Goal: Task Accomplishment & Management: Complete application form

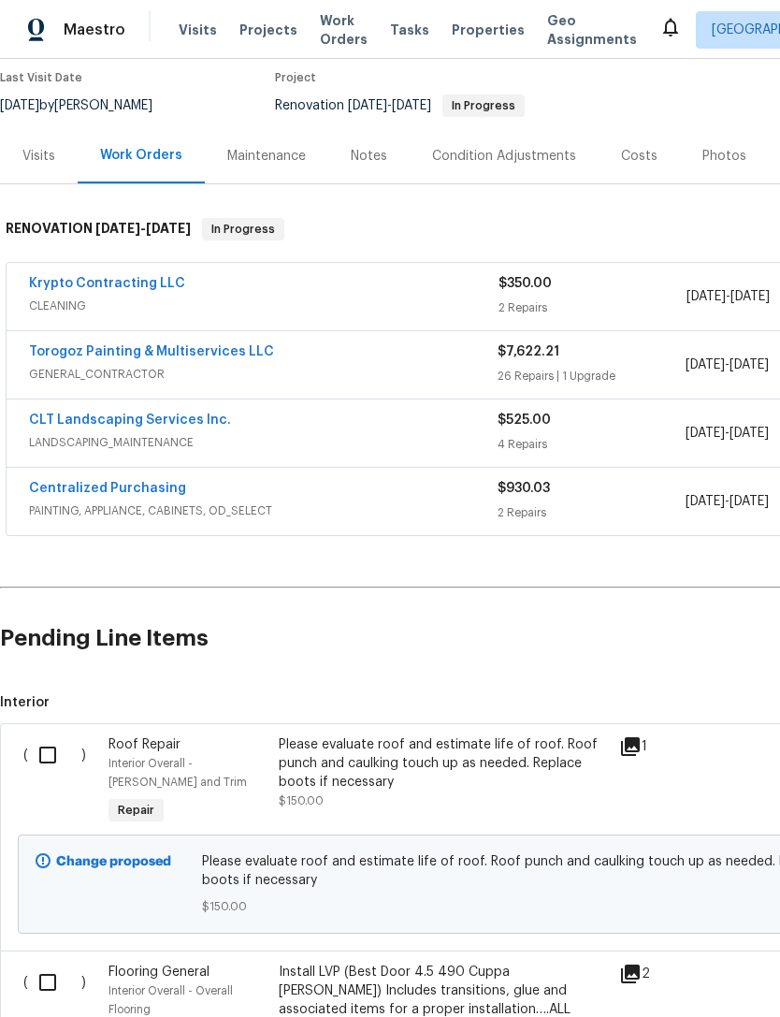
scroll to position [163, 0]
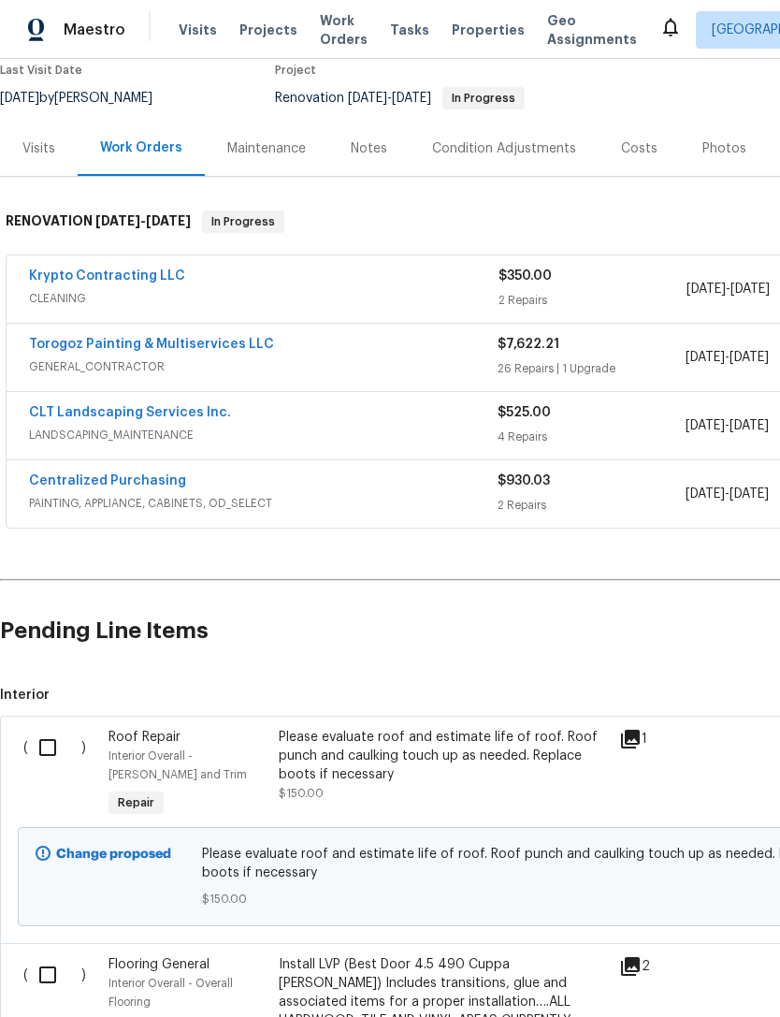
click at [65, 744] on input "checkbox" at bounding box center [54, 747] width 53 height 39
checkbox input "true"
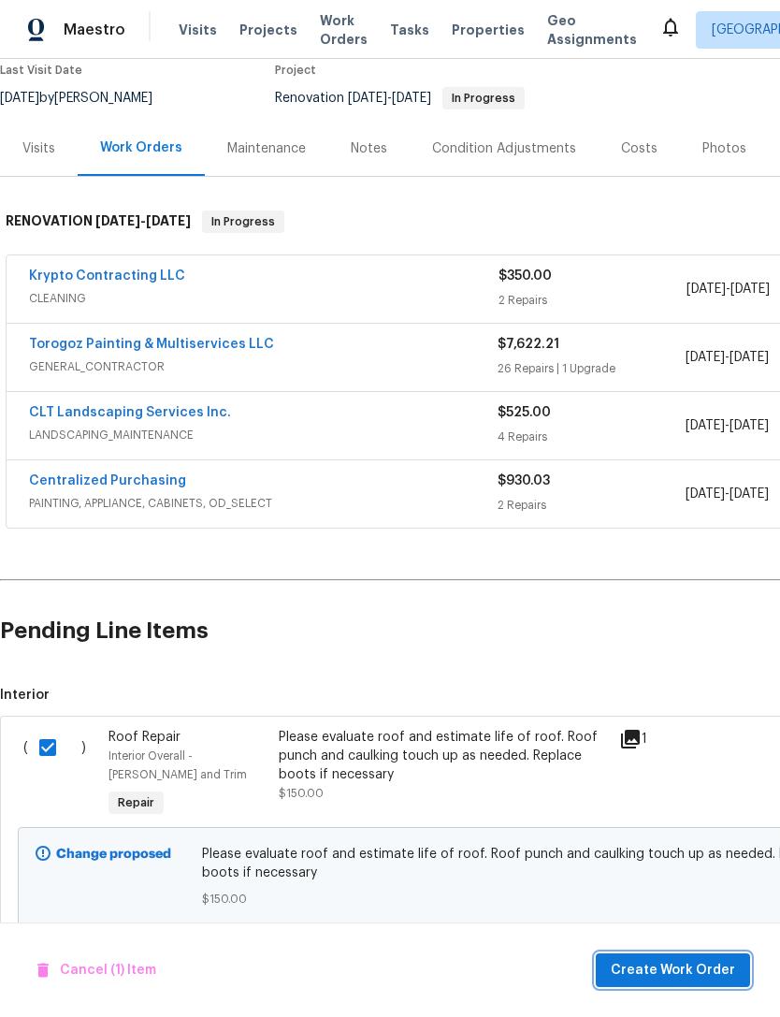
click at [698, 972] on span "Create Work Order" at bounding box center [673, 970] width 124 height 23
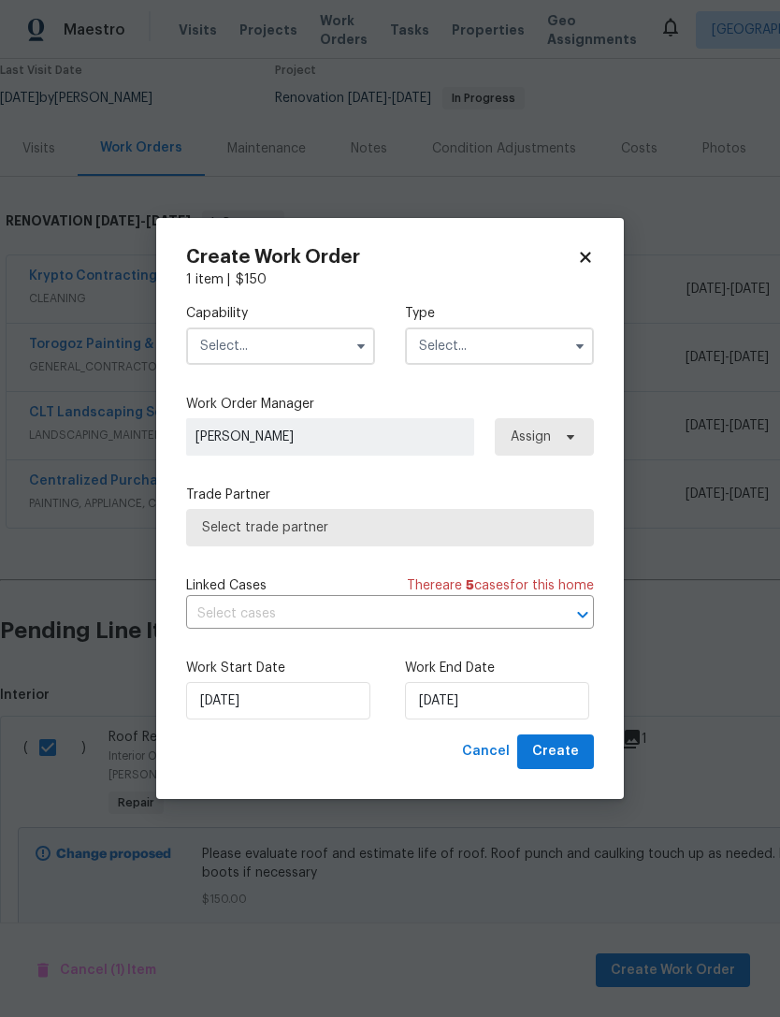
click at [334, 358] on input "text" at bounding box center [280, 345] width 189 height 37
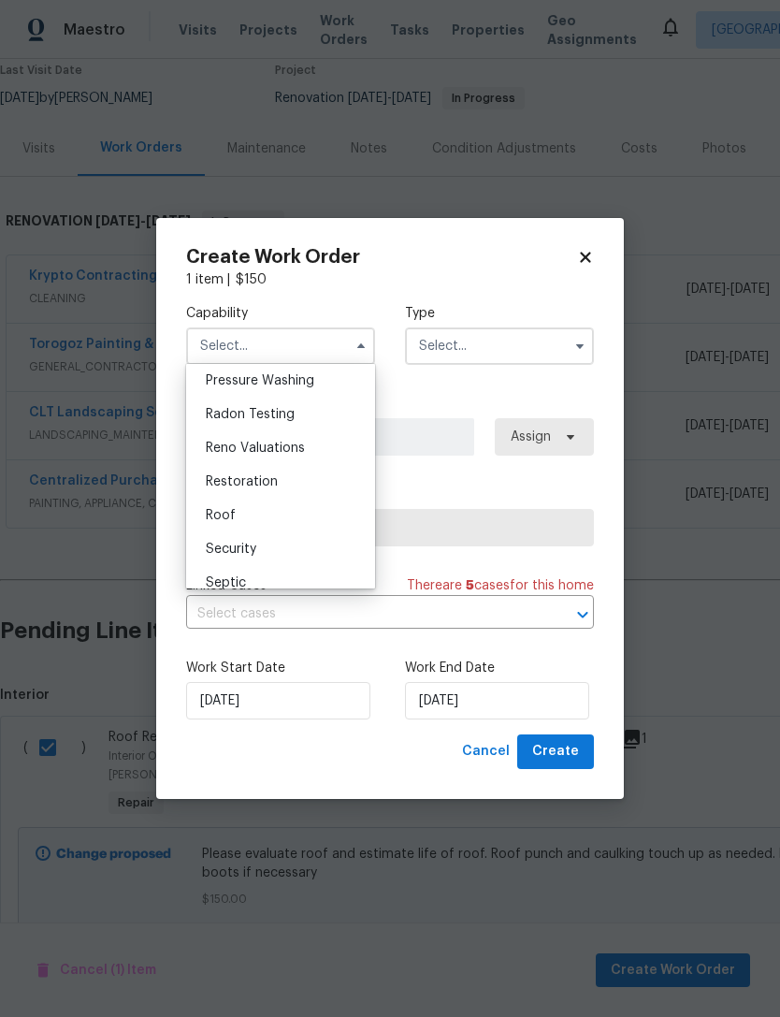
scroll to position [1789, 0]
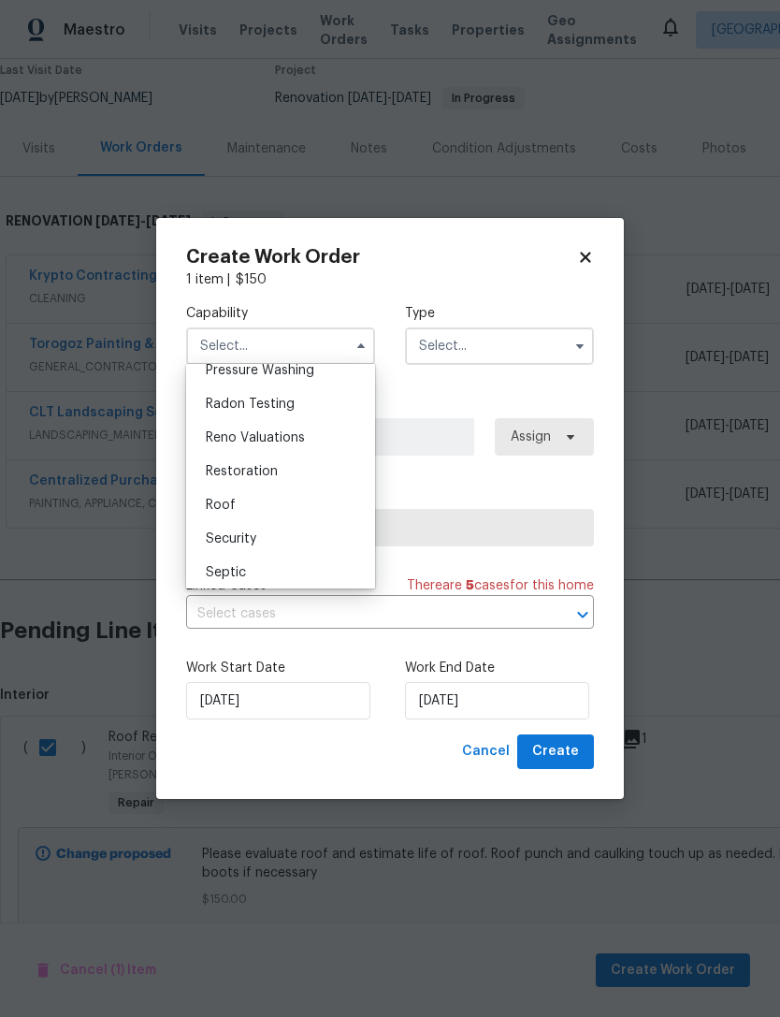
click at [328, 503] on div "Roof" at bounding box center [281, 505] width 180 height 34
type input "Roof"
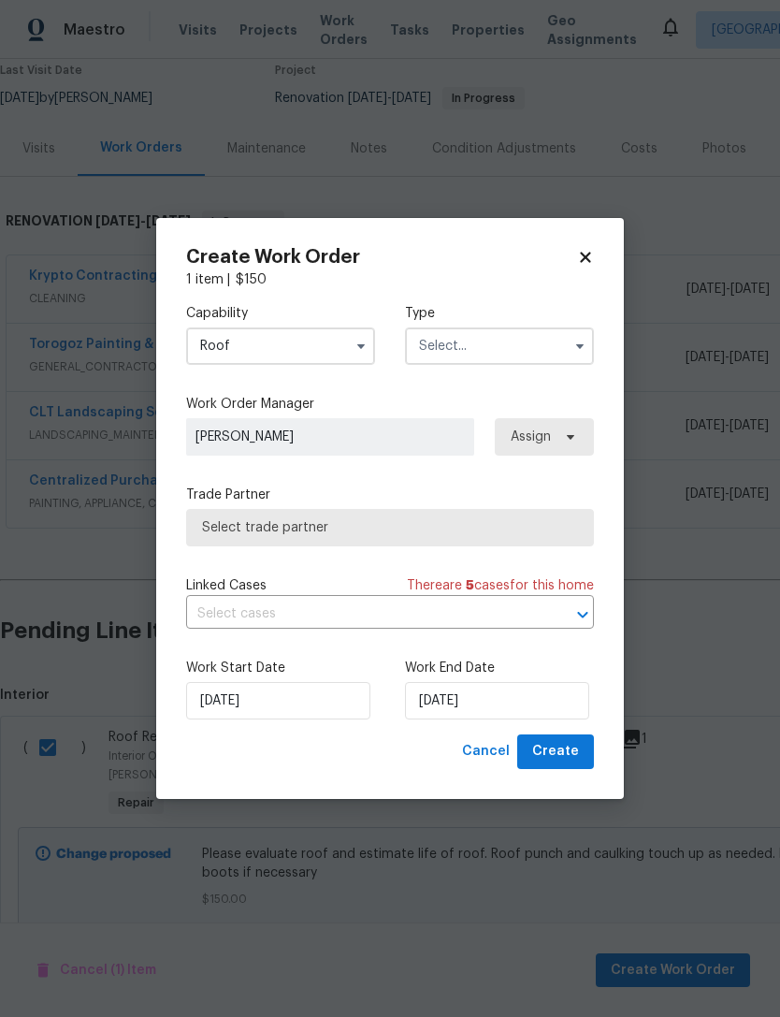
click at [521, 347] on input "text" at bounding box center [499, 345] width 189 height 37
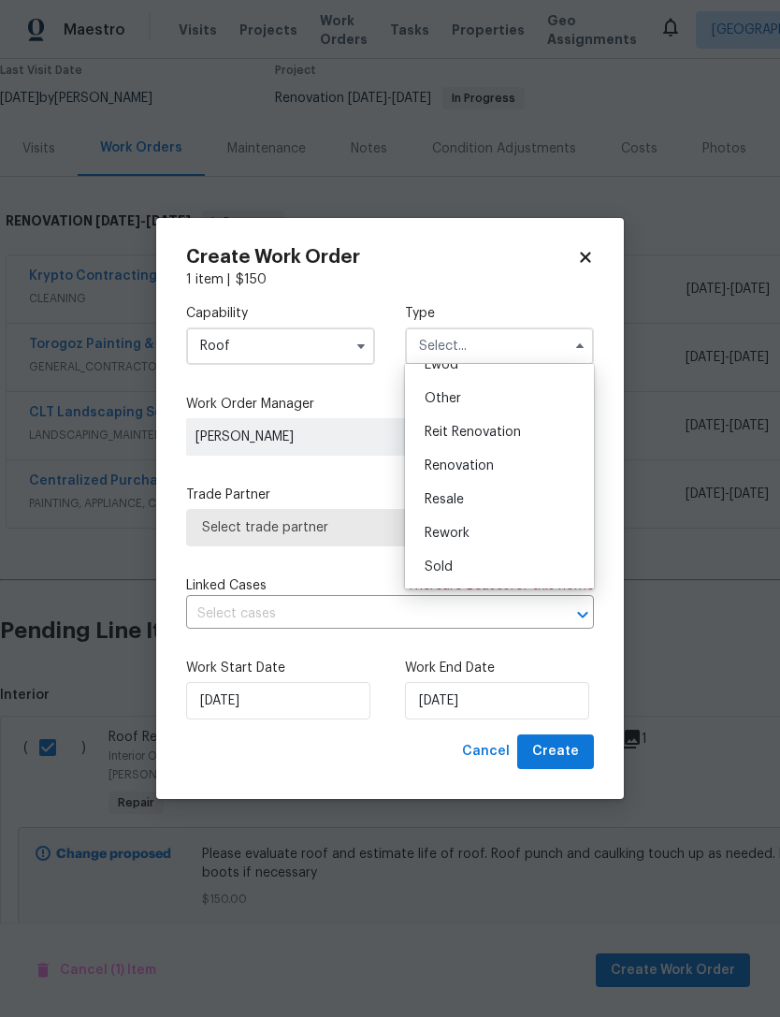
scroll to position [223, 0]
click at [535, 472] on div "Renovation" at bounding box center [500, 466] width 180 height 34
type input "Renovation"
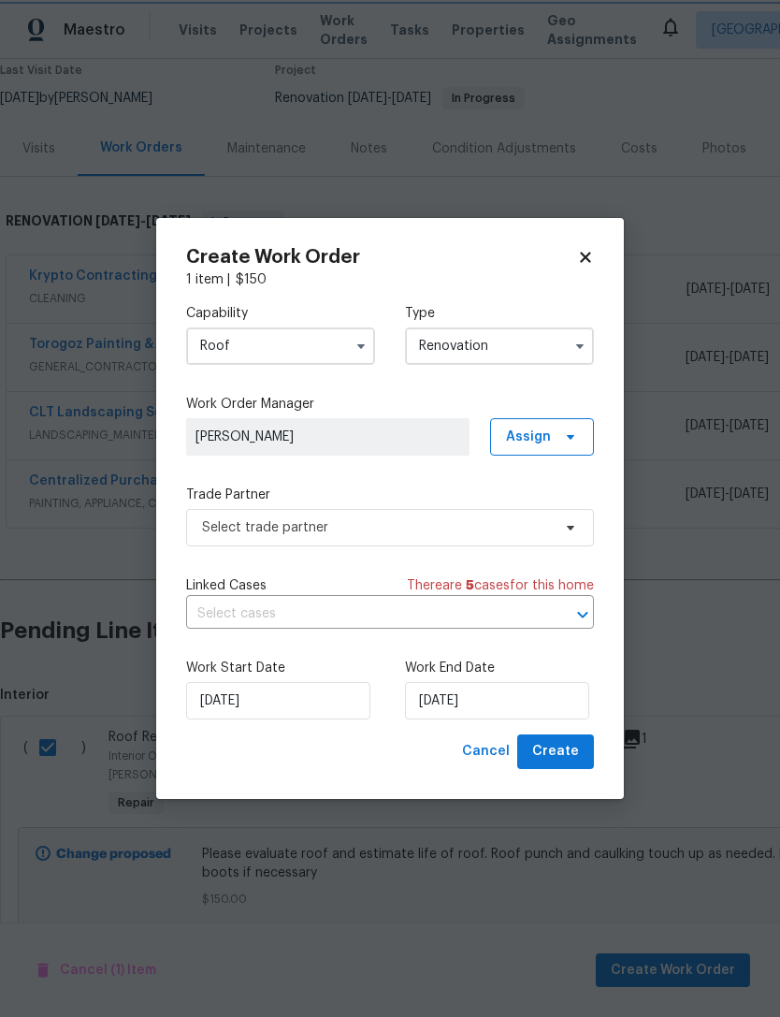
scroll to position [0, 0]
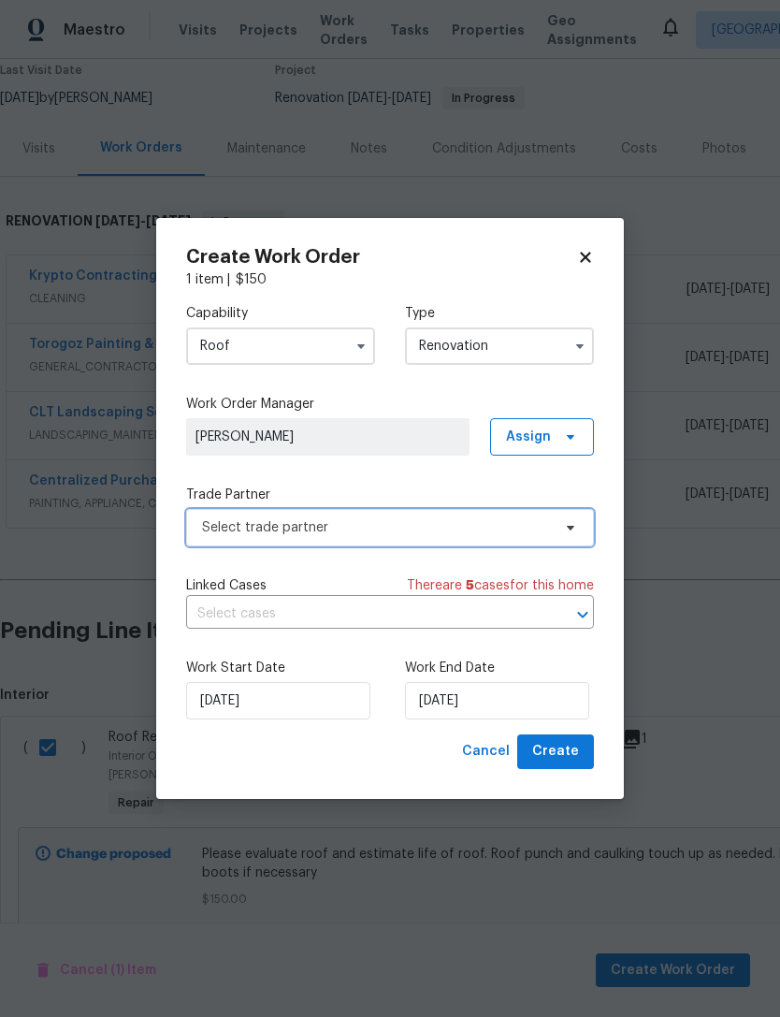
click at [533, 530] on span "Select trade partner" at bounding box center [376, 527] width 349 height 19
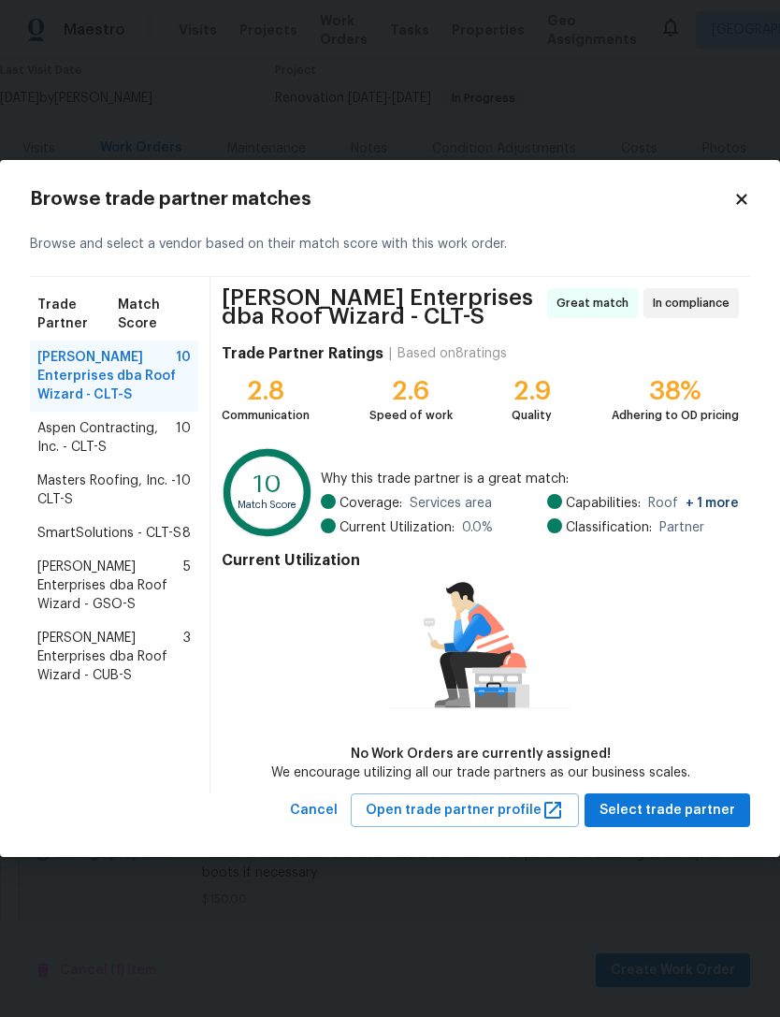
click at [80, 501] on span "Masters Roofing, Inc. - CLT-S" at bounding box center [106, 490] width 138 height 37
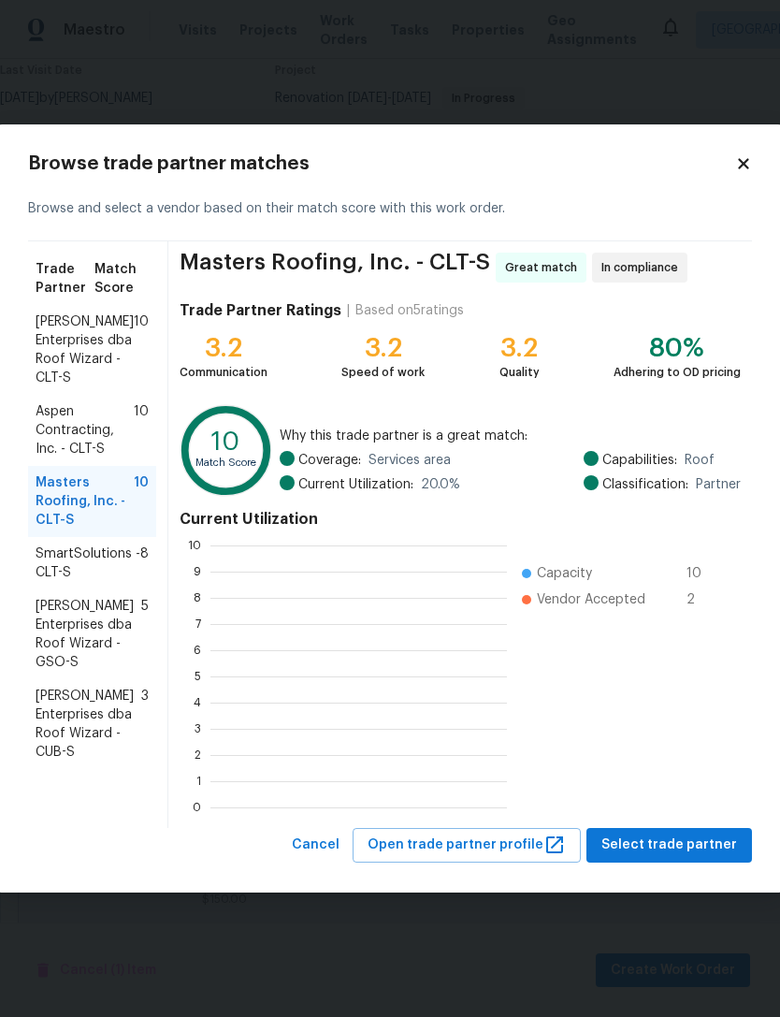
scroll to position [262, 297]
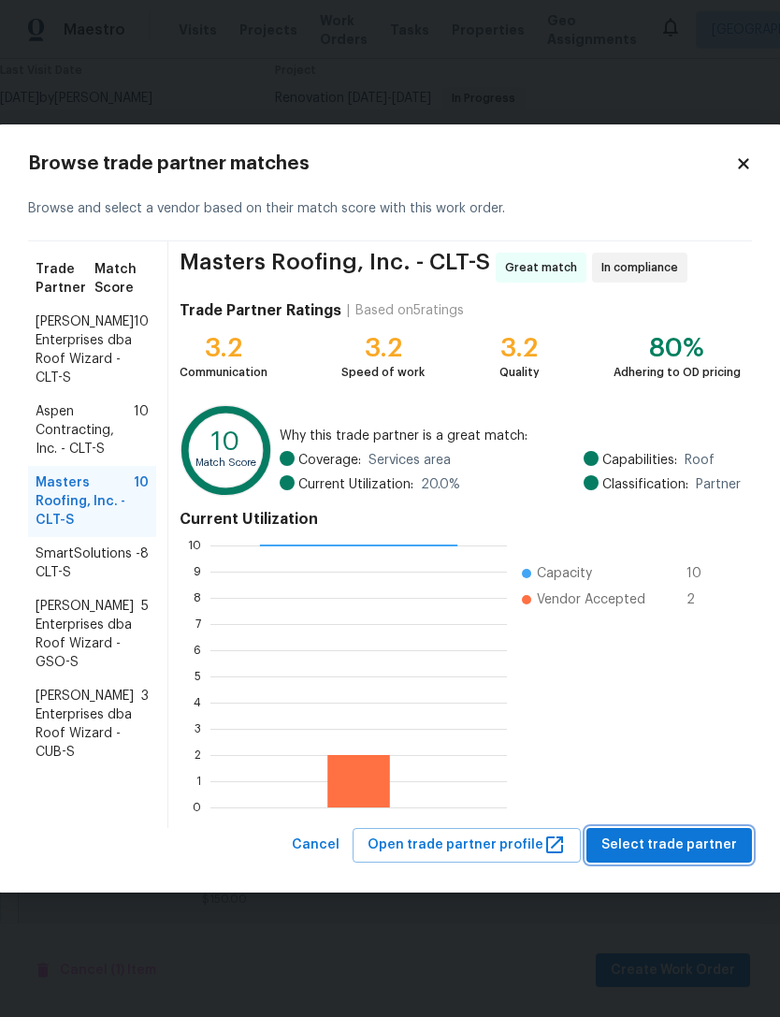
click at [681, 840] on span "Select trade partner" at bounding box center [670, 845] width 136 height 23
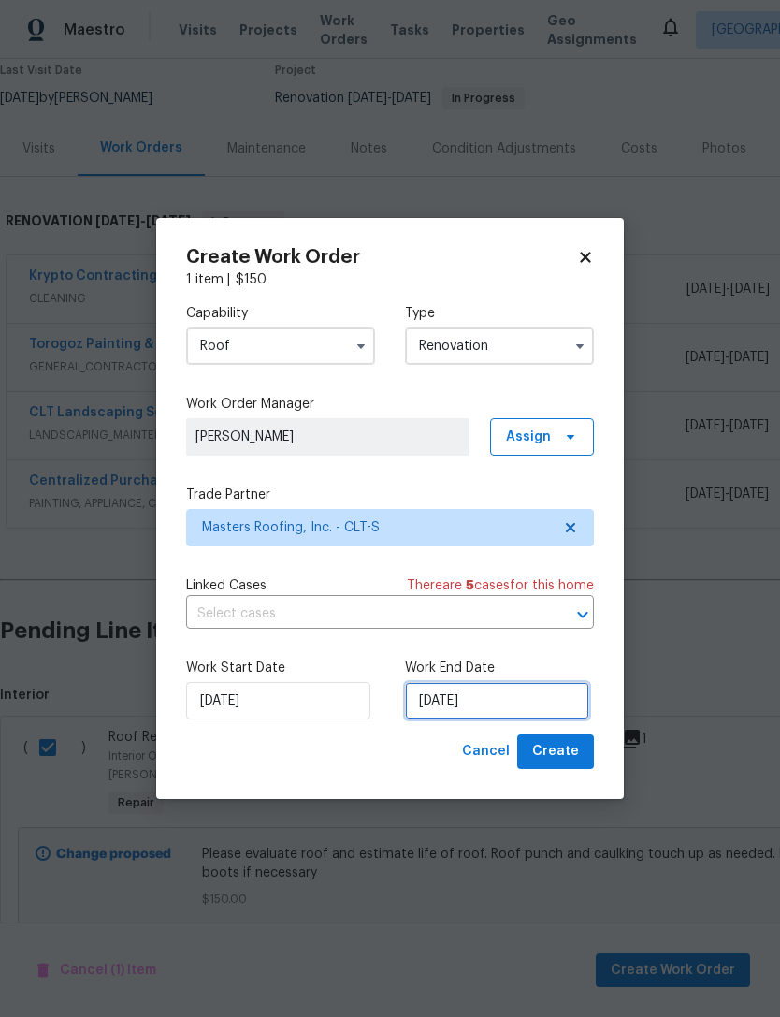
click at [550, 700] on input "[DATE]" at bounding box center [497, 700] width 184 height 37
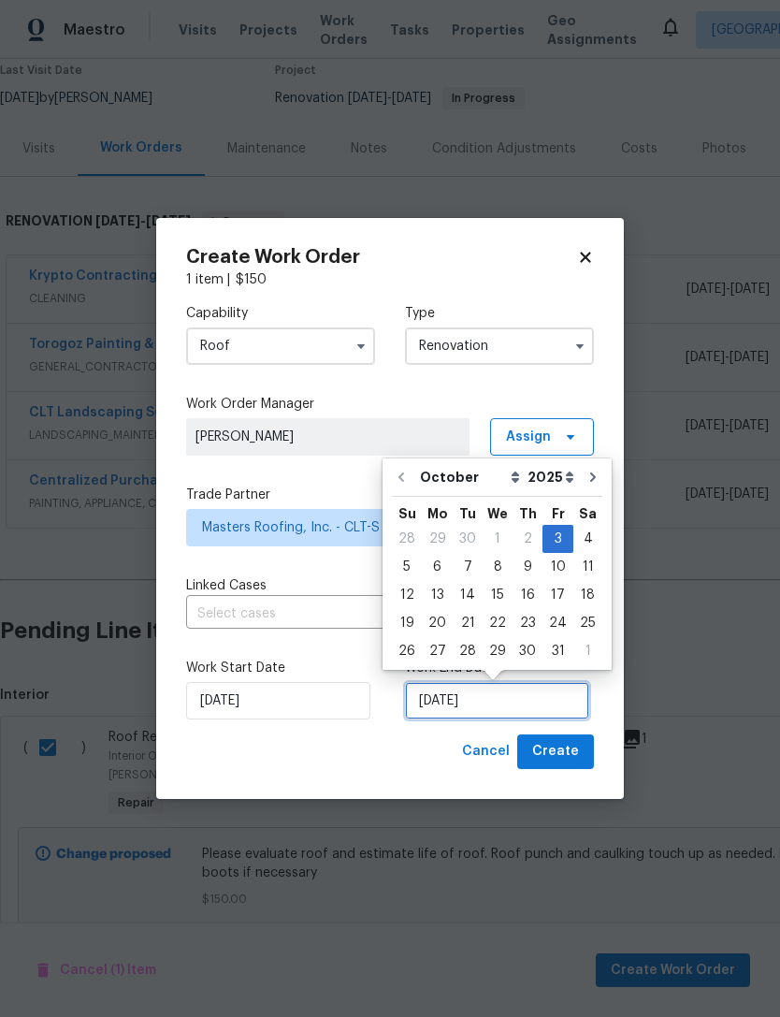
scroll to position [35, 0]
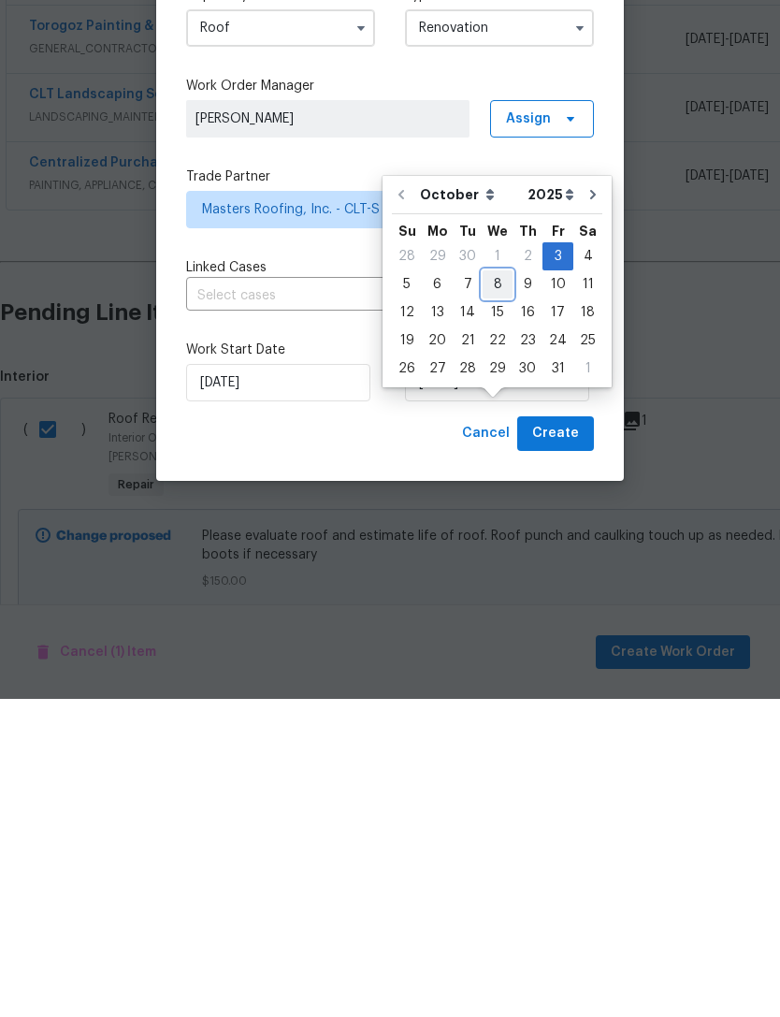
click at [500, 589] on div "8" at bounding box center [498, 602] width 30 height 26
type input "[DATE]"
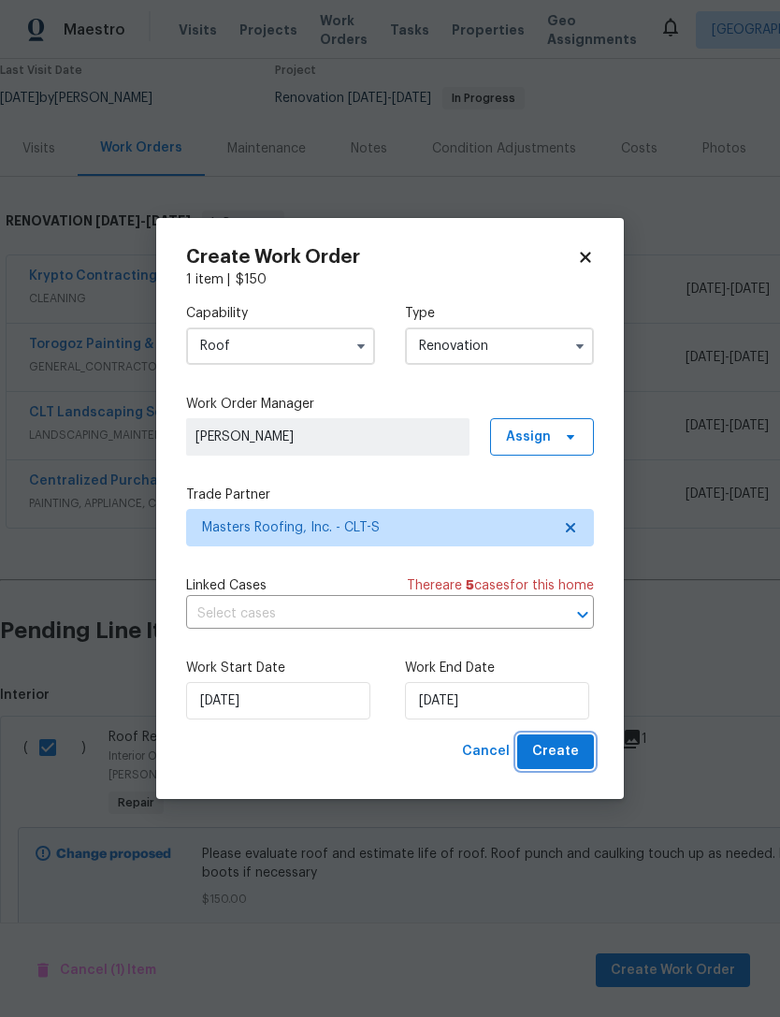
click at [583, 754] on button "Create" at bounding box center [555, 751] width 77 height 35
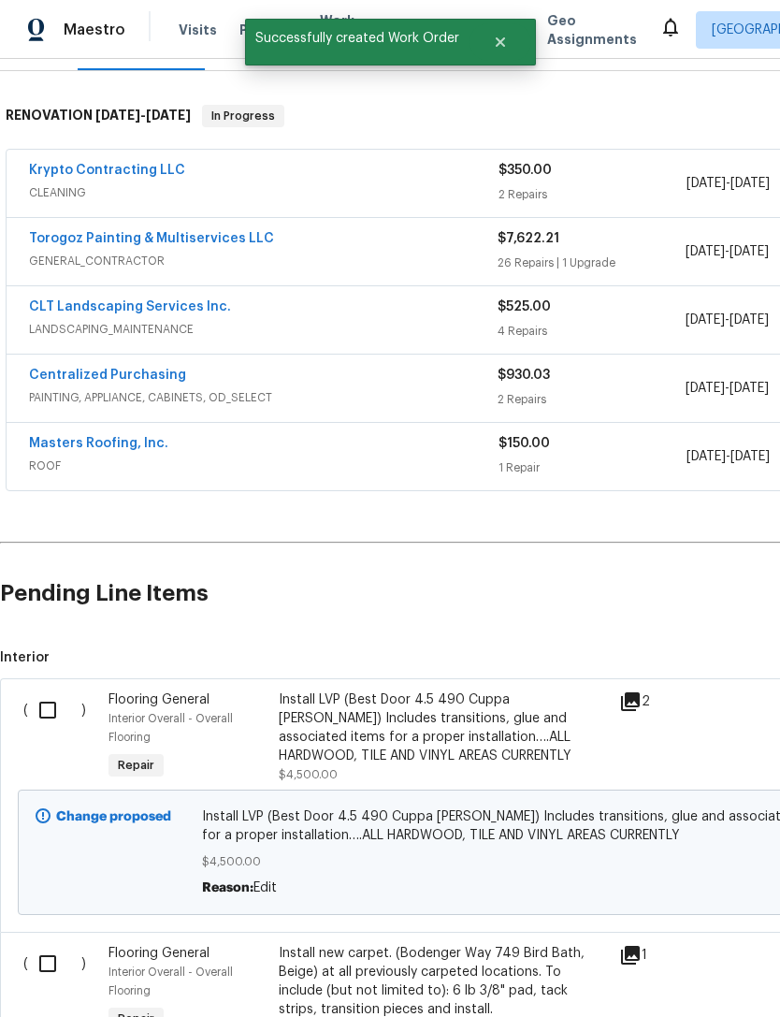
scroll to position [289, 0]
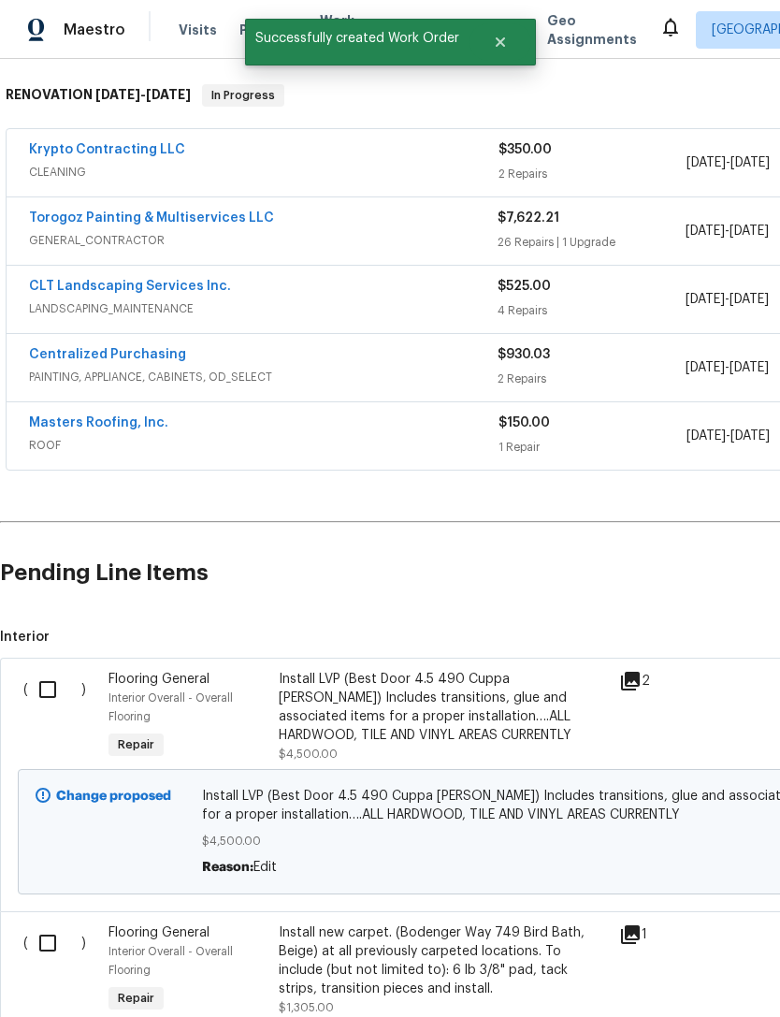
click at [60, 670] on input "checkbox" at bounding box center [54, 689] width 53 height 39
checkbox input "true"
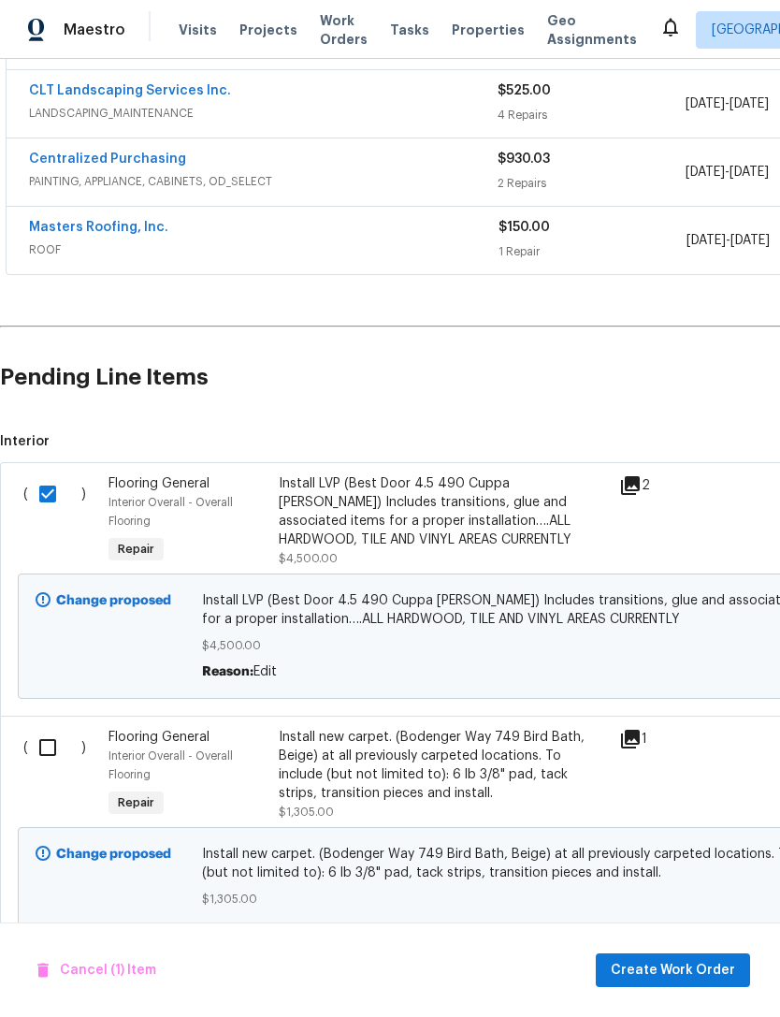
scroll to position [483, 0]
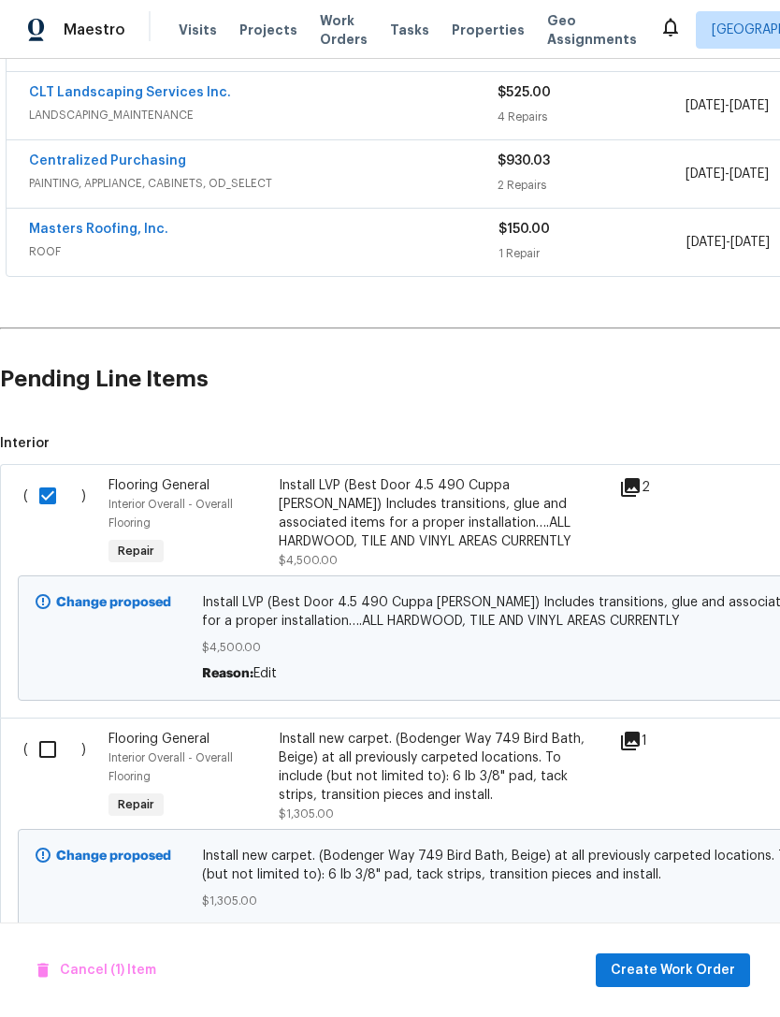
click at [61, 730] on input "checkbox" at bounding box center [54, 749] width 53 height 39
checkbox input "true"
click at [677, 967] on span "Create Work Order" at bounding box center [673, 970] width 124 height 23
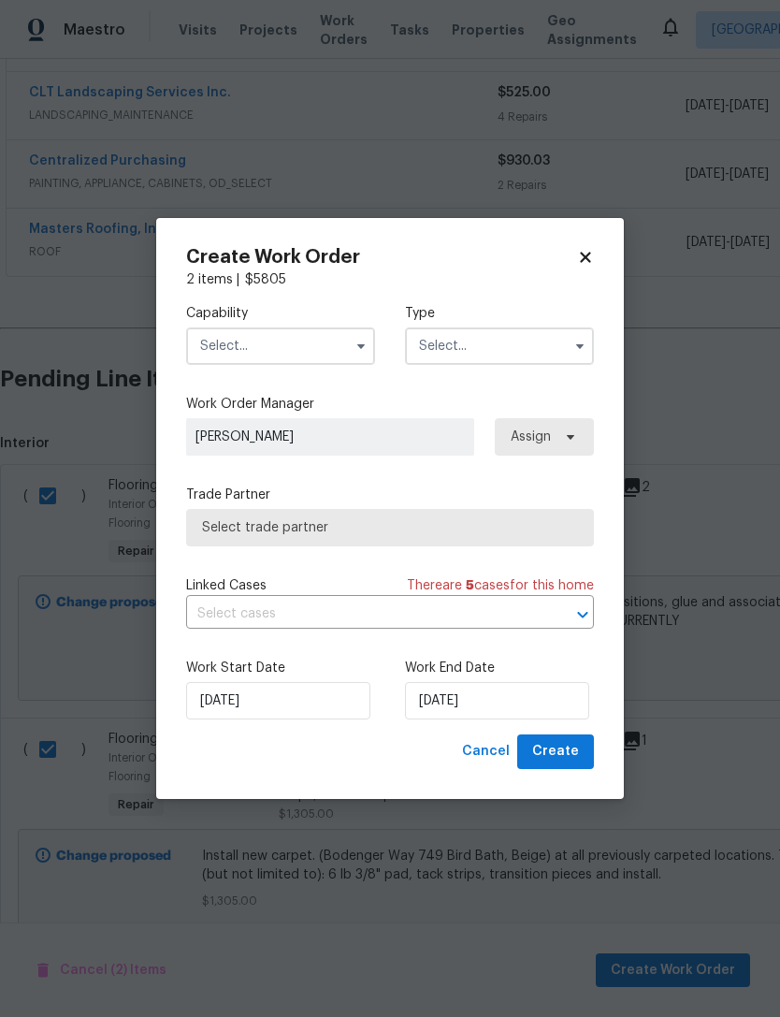
click at [331, 338] on input "text" at bounding box center [280, 345] width 189 height 37
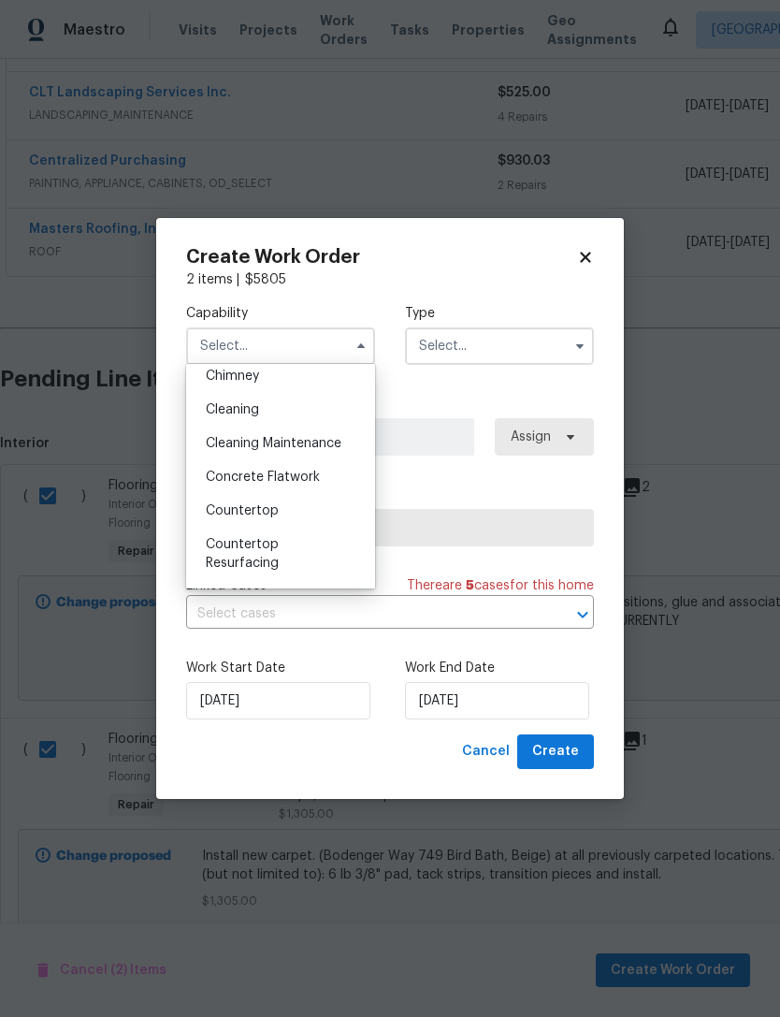
scroll to position [259, 0]
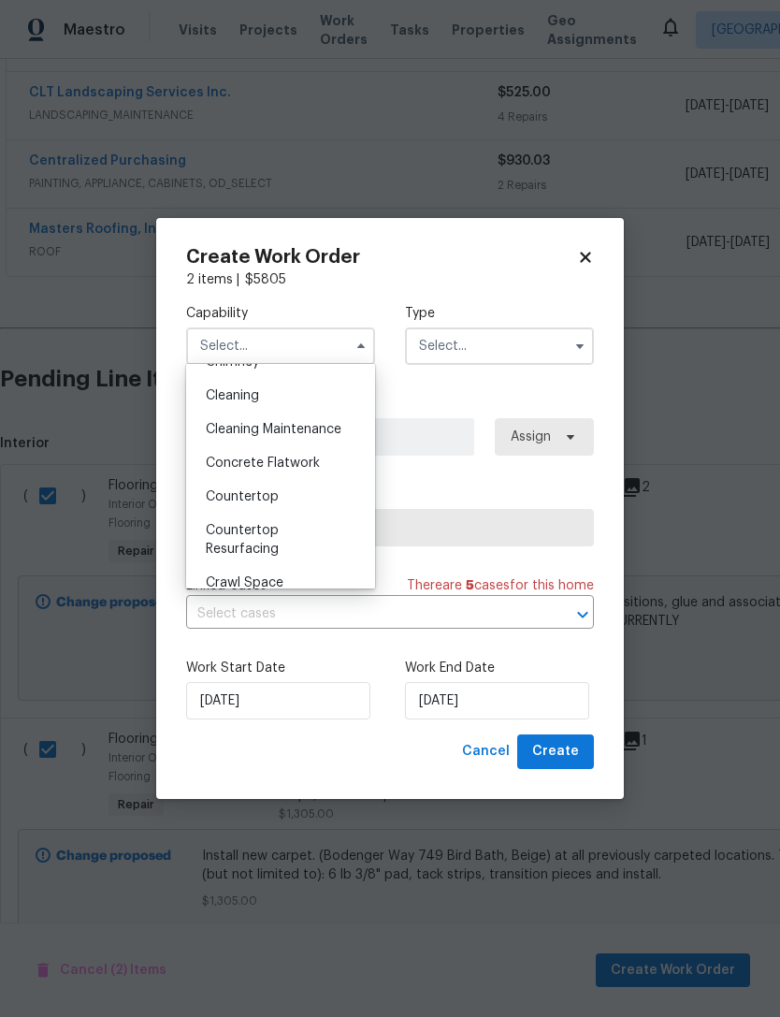
click at [329, 393] on div "Cleaning" at bounding box center [281, 396] width 180 height 34
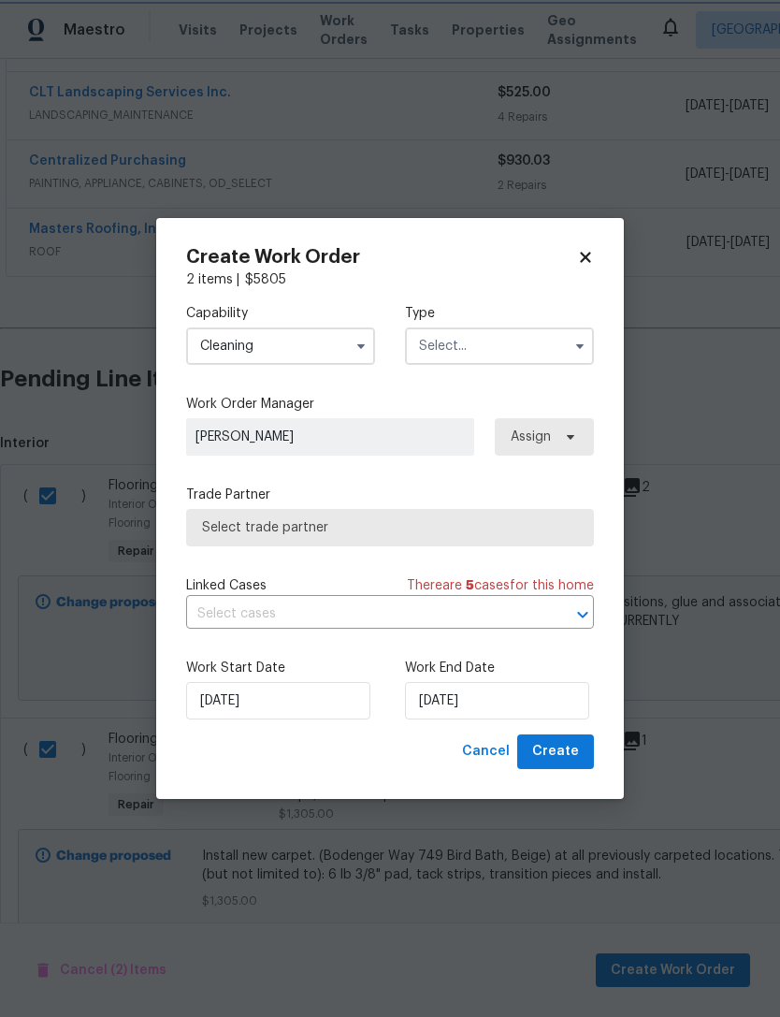
type input "Cleaning"
click at [530, 341] on input "text" at bounding box center [499, 345] width 189 height 37
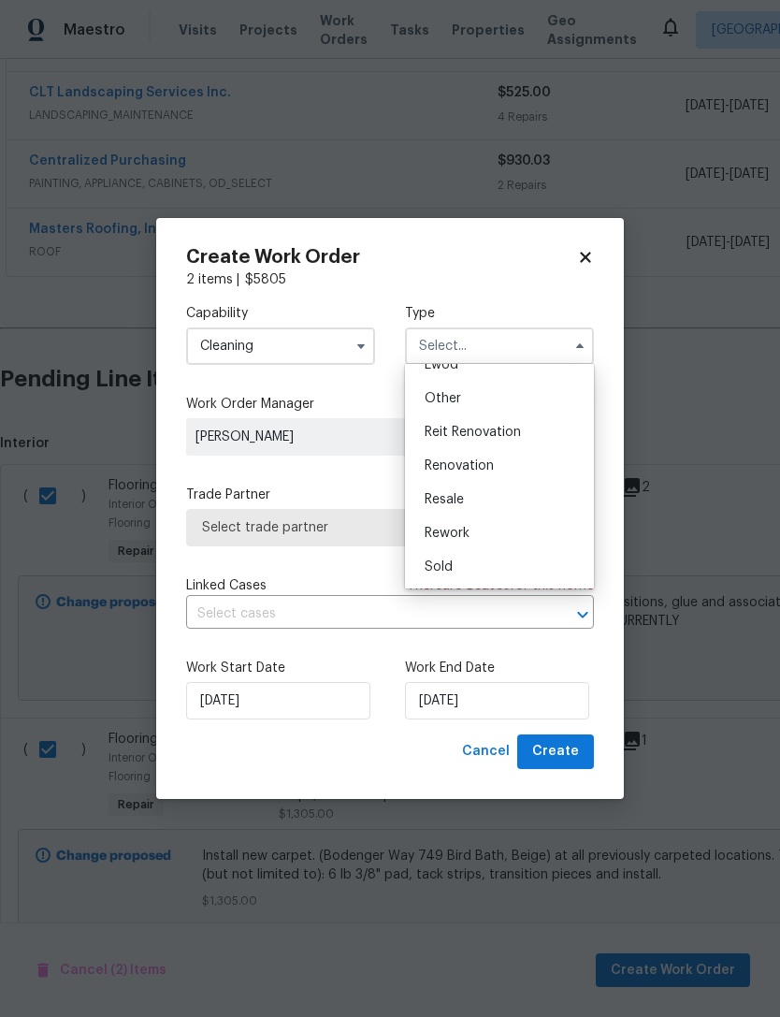
scroll to position [223, 0]
click at [556, 469] on div "Renovation" at bounding box center [500, 466] width 180 height 34
type input "Renovation"
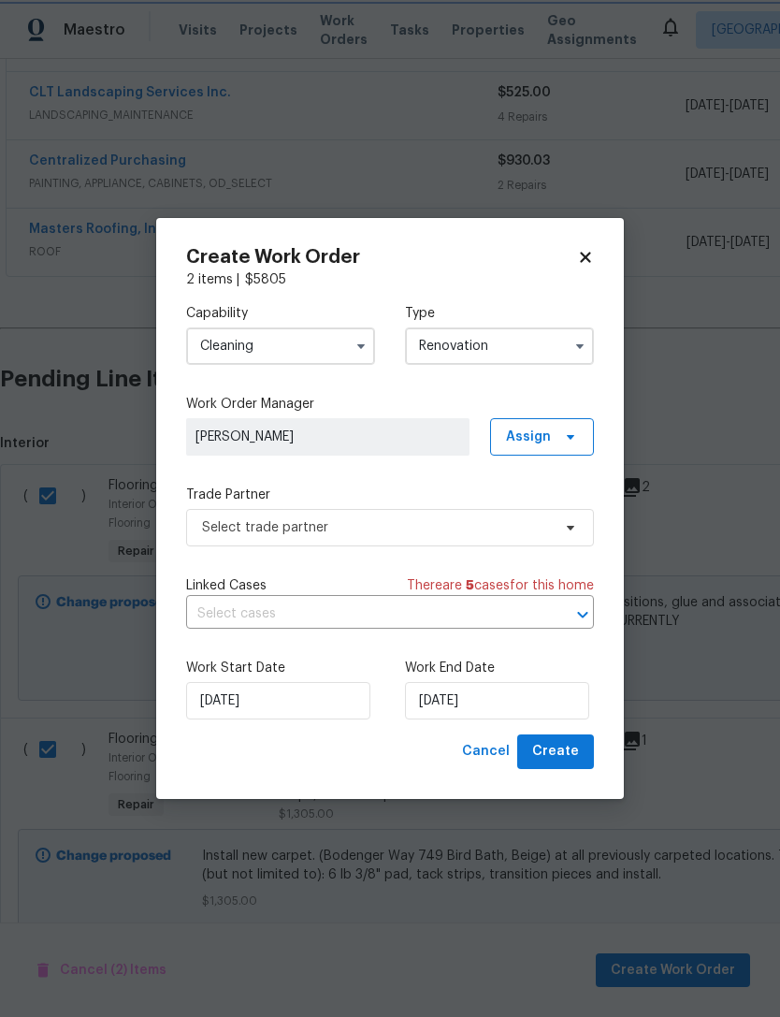
scroll to position [0, 0]
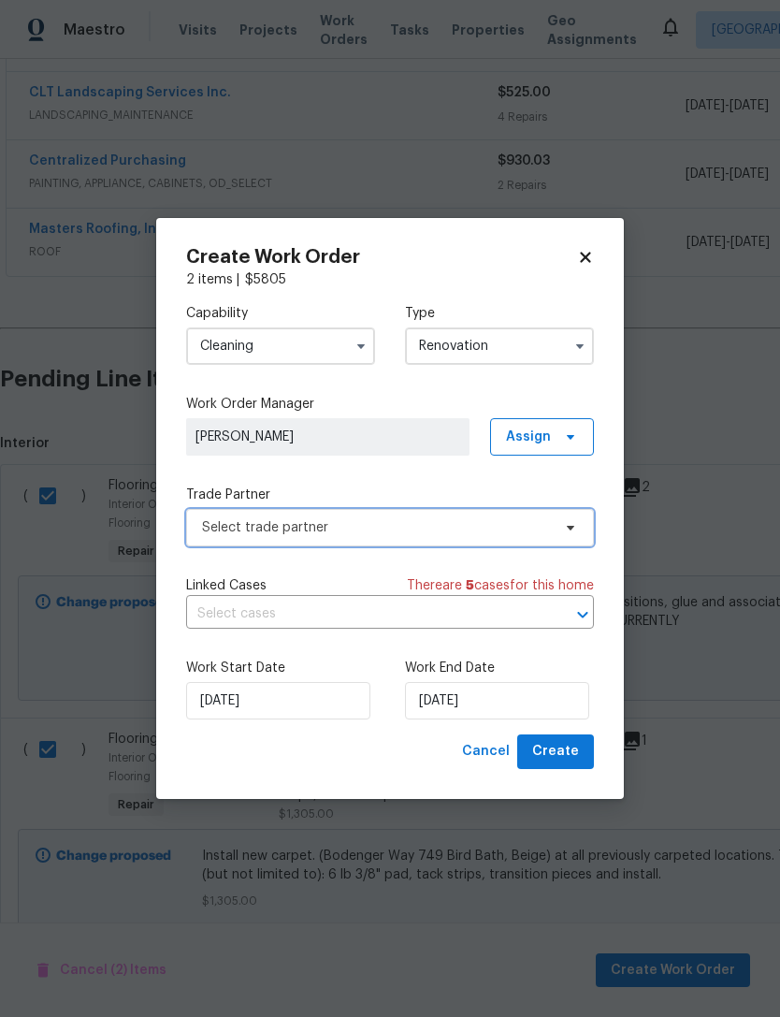
click at [550, 523] on span "Select trade partner" at bounding box center [376, 527] width 349 height 19
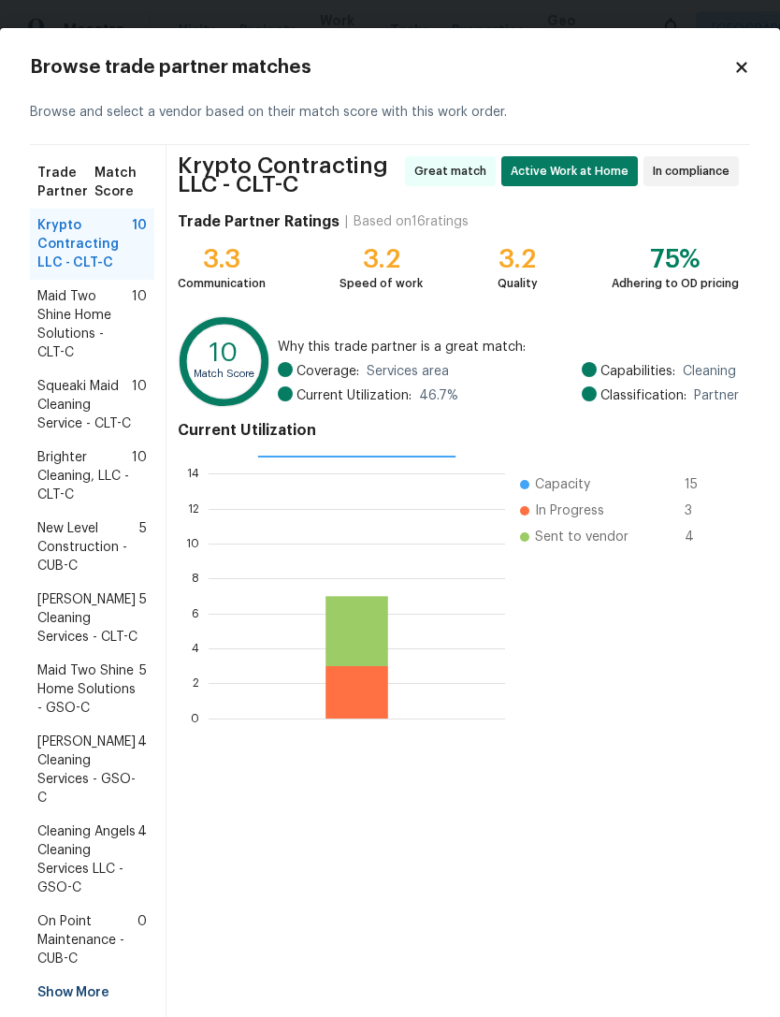
click at [747, 70] on icon at bounding box center [741, 67] width 10 height 10
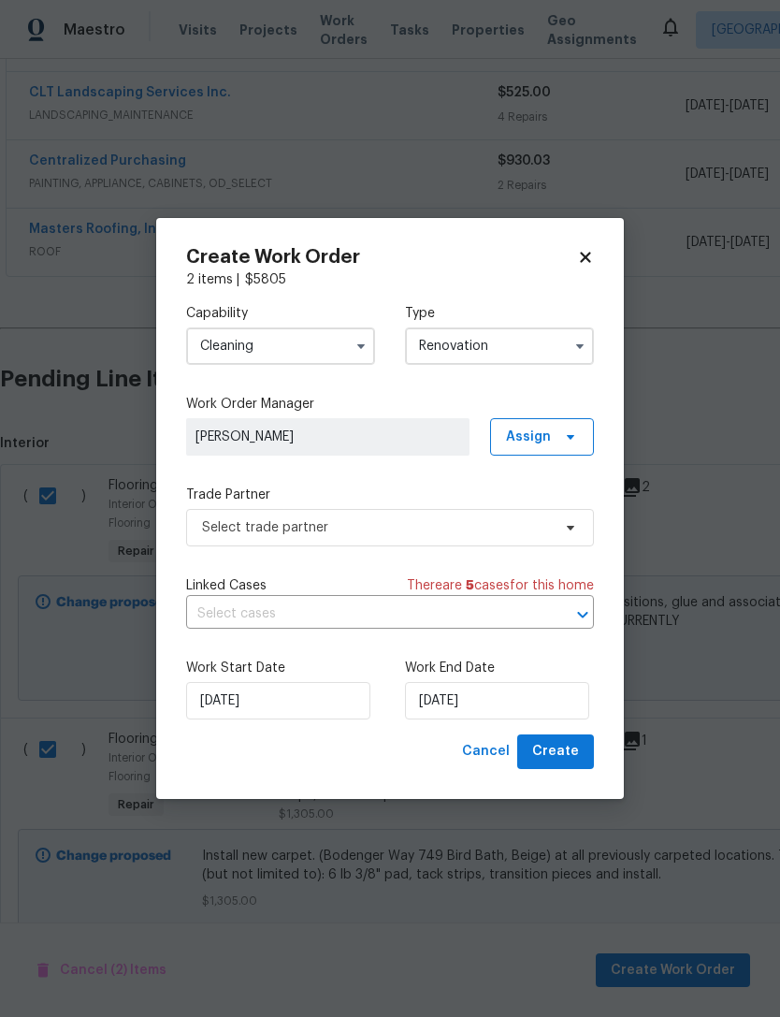
click at [344, 353] on input "Cleaning" at bounding box center [280, 345] width 189 height 37
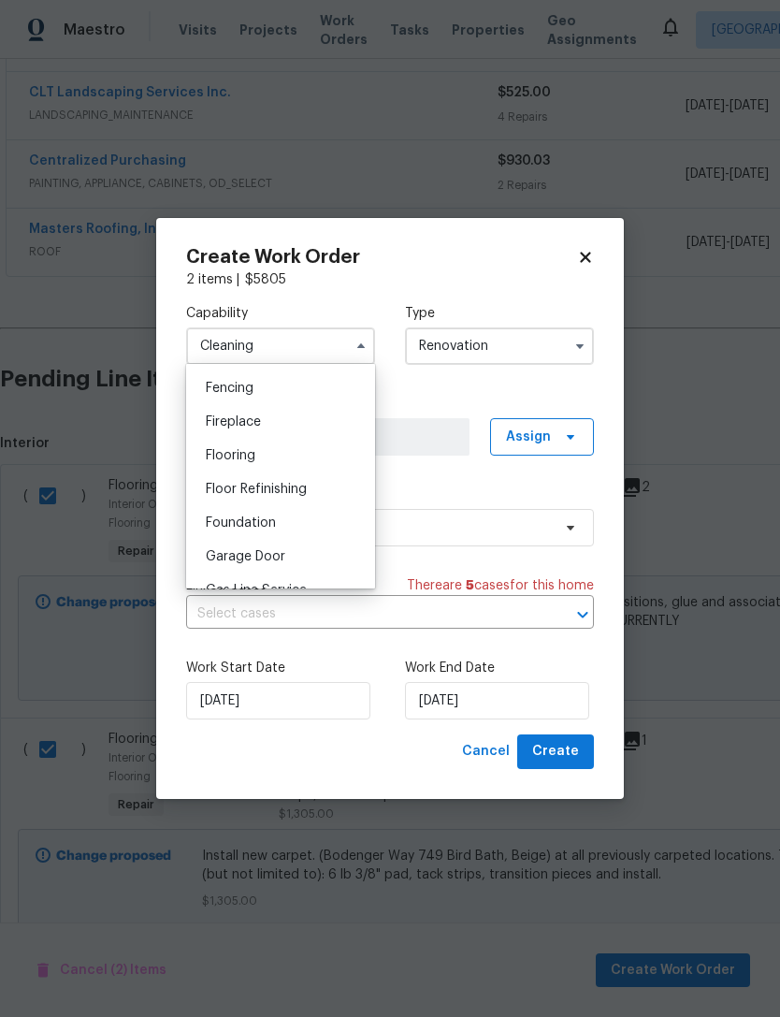
scroll to position [693, 0]
click at [318, 409] on div "Flooring" at bounding box center [281, 418] width 180 height 34
type input "Flooring"
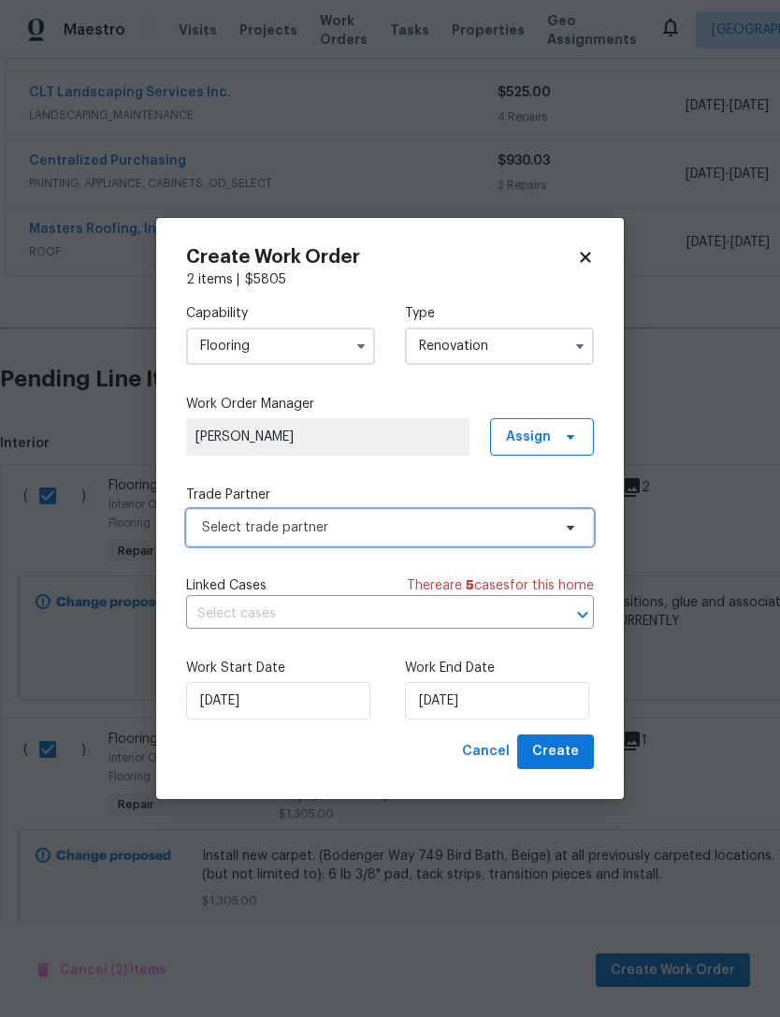
click at [566, 531] on icon at bounding box center [570, 527] width 15 height 15
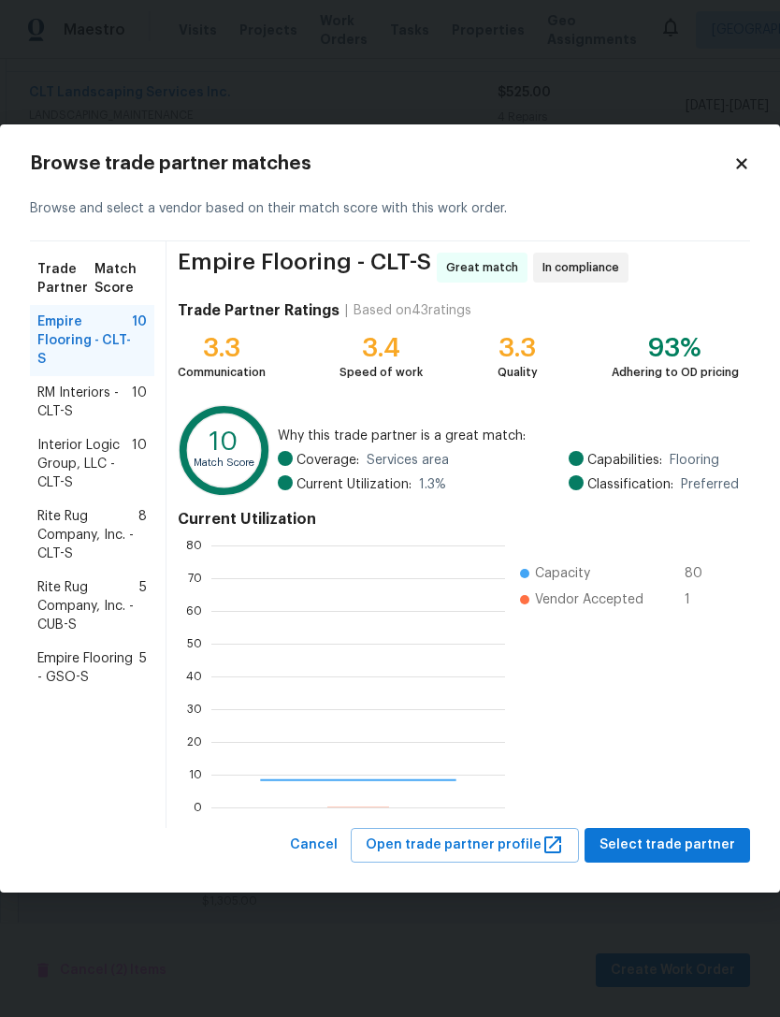
scroll to position [262, 294]
click at [63, 530] on span "Rite Rug Company, Inc. - CLT-S" at bounding box center [87, 535] width 101 height 56
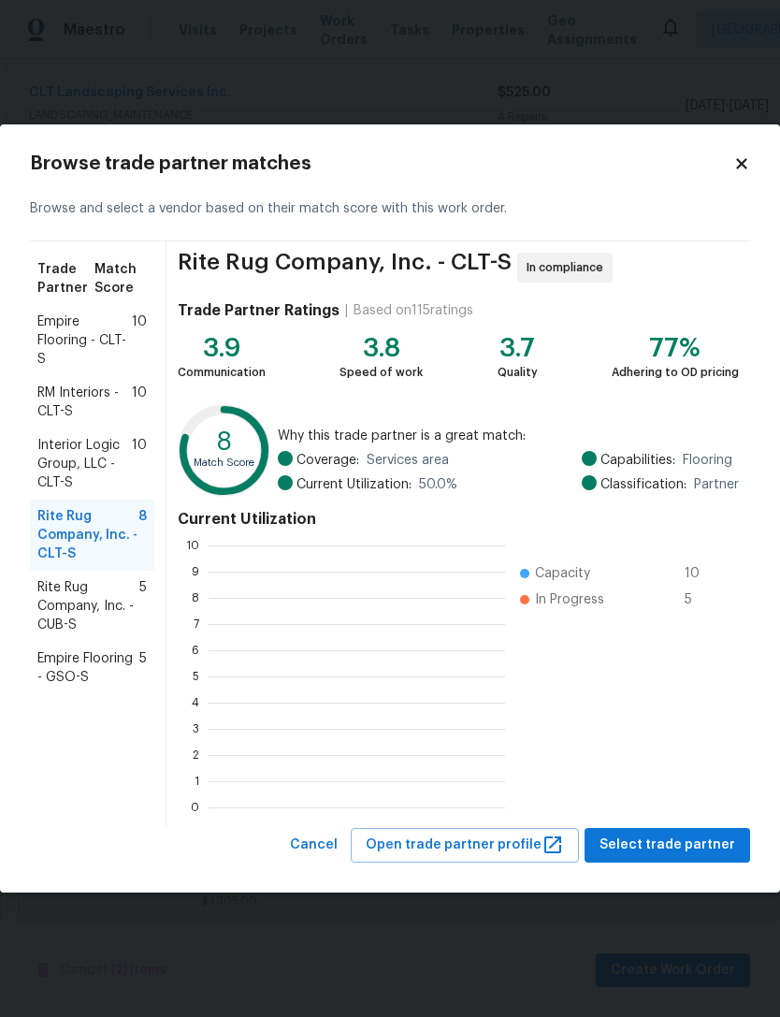
scroll to position [262, 297]
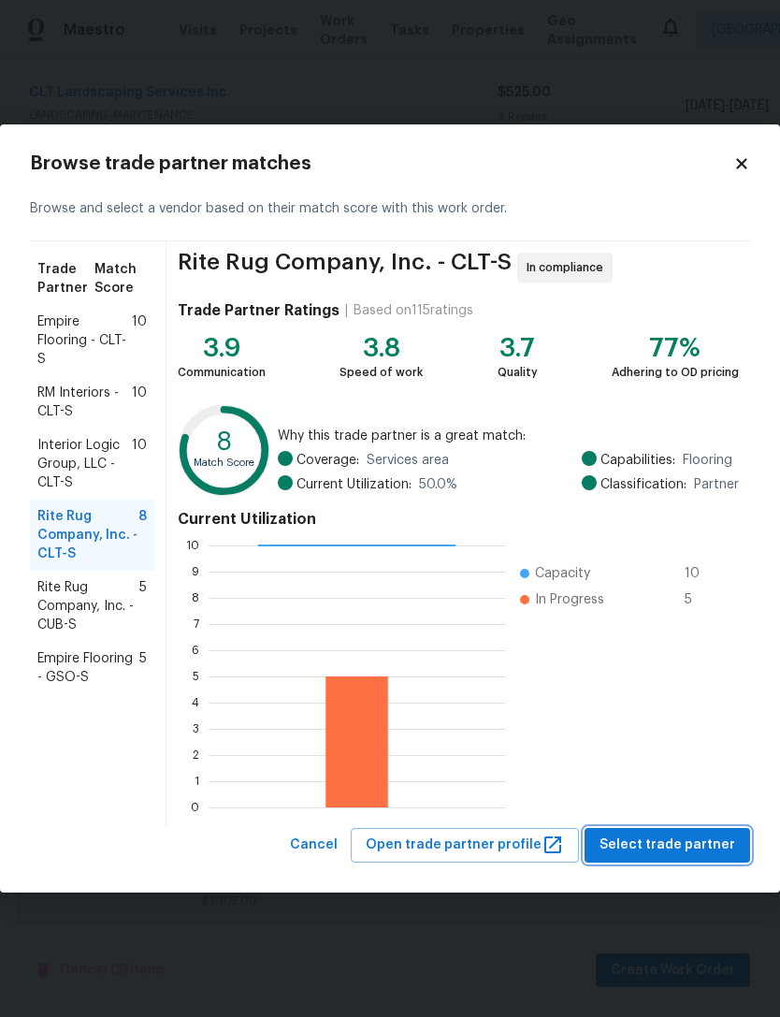
click at [690, 839] on span "Select trade partner" at bounding box center [668, 845] width 136 height 23
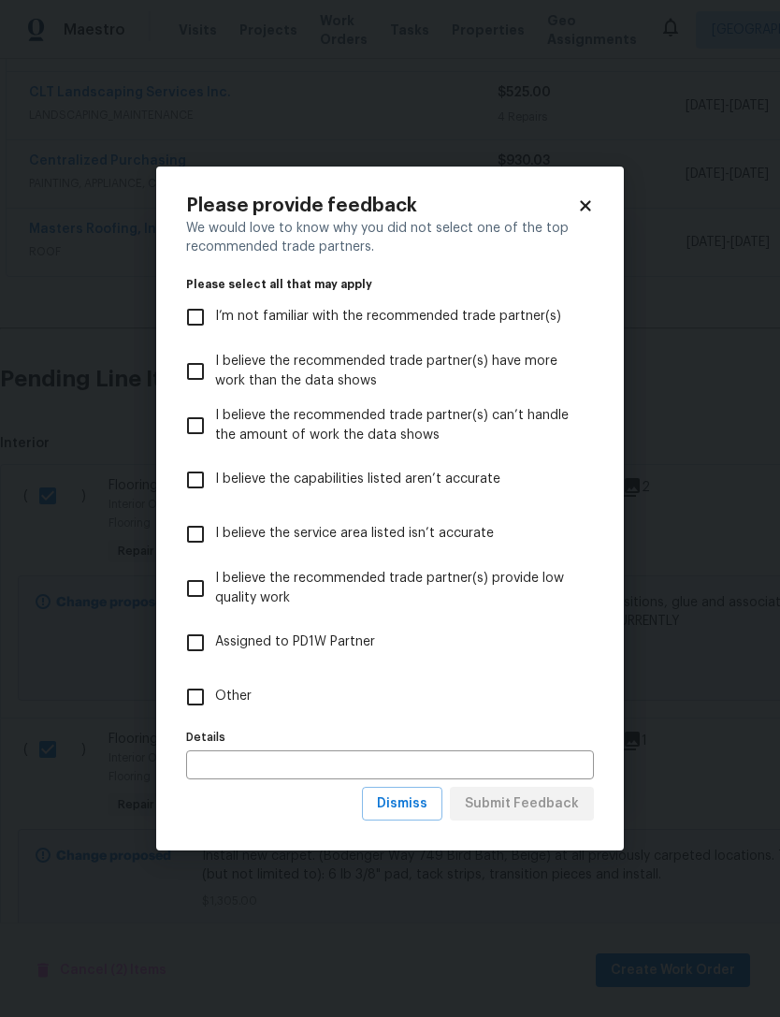
click at [195, 696] on input "Other" at bounding box center [195, 696] width 39 height 39
checkbox input "true"
click at [580, 807] on button "Submit Feedback" at bounding box center [522, 804] width 144 height 35
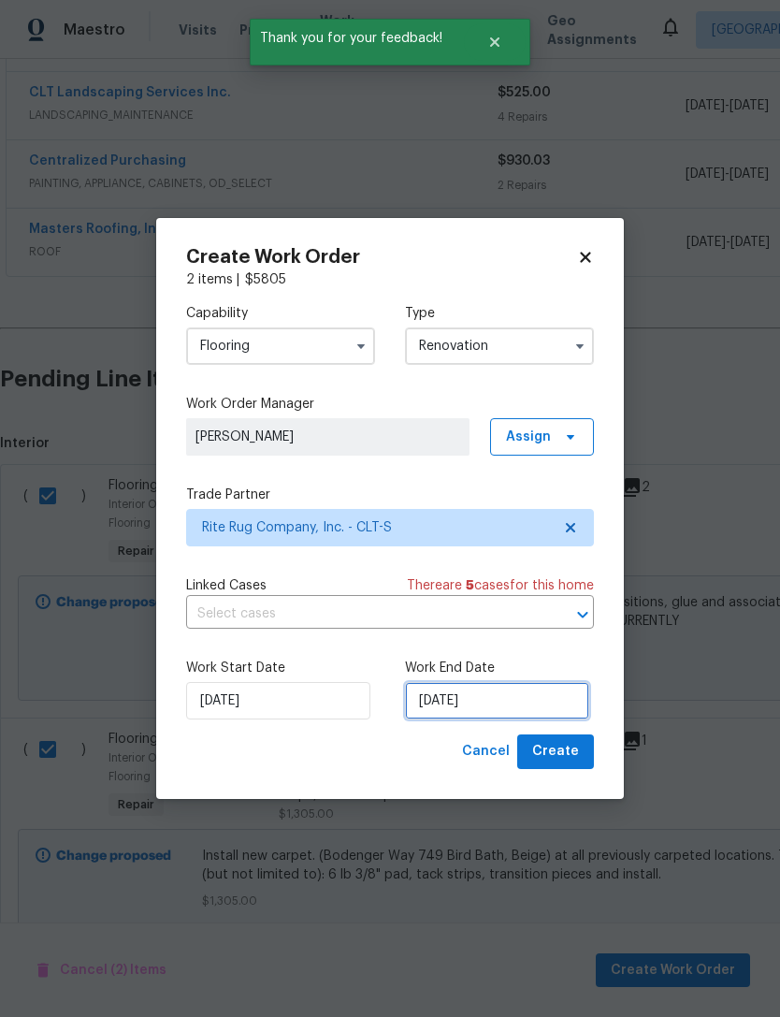
click at [564, 704] on input "[DATE]" at bounding box center [497, 700] width 184 height 37
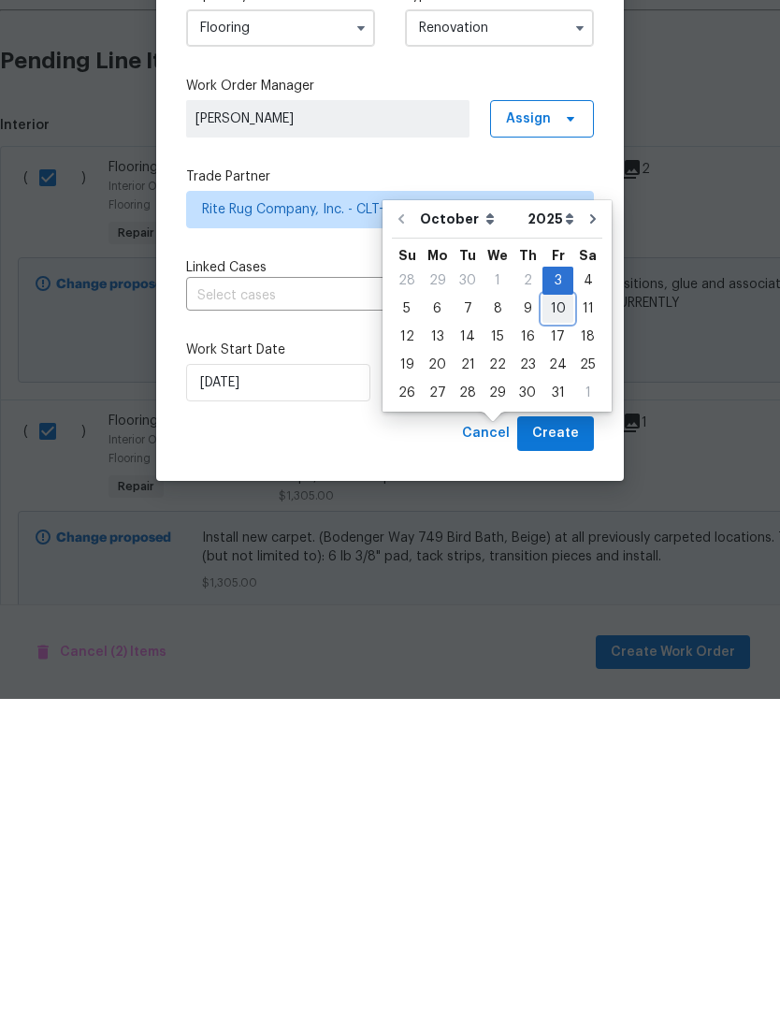
click at [559, 614] on div "10" at bounding box center [558, 627] width 31 height 26
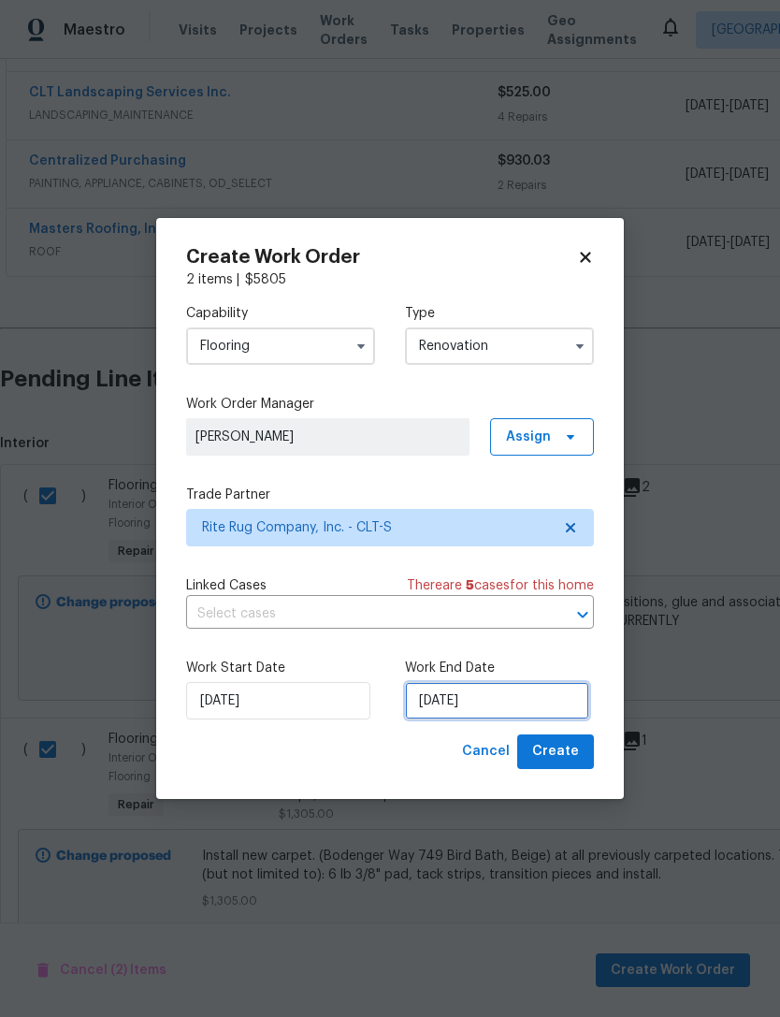
click at [562, 692] on input "[DATE]" at bounding box center [497, 700] width 184 height 37
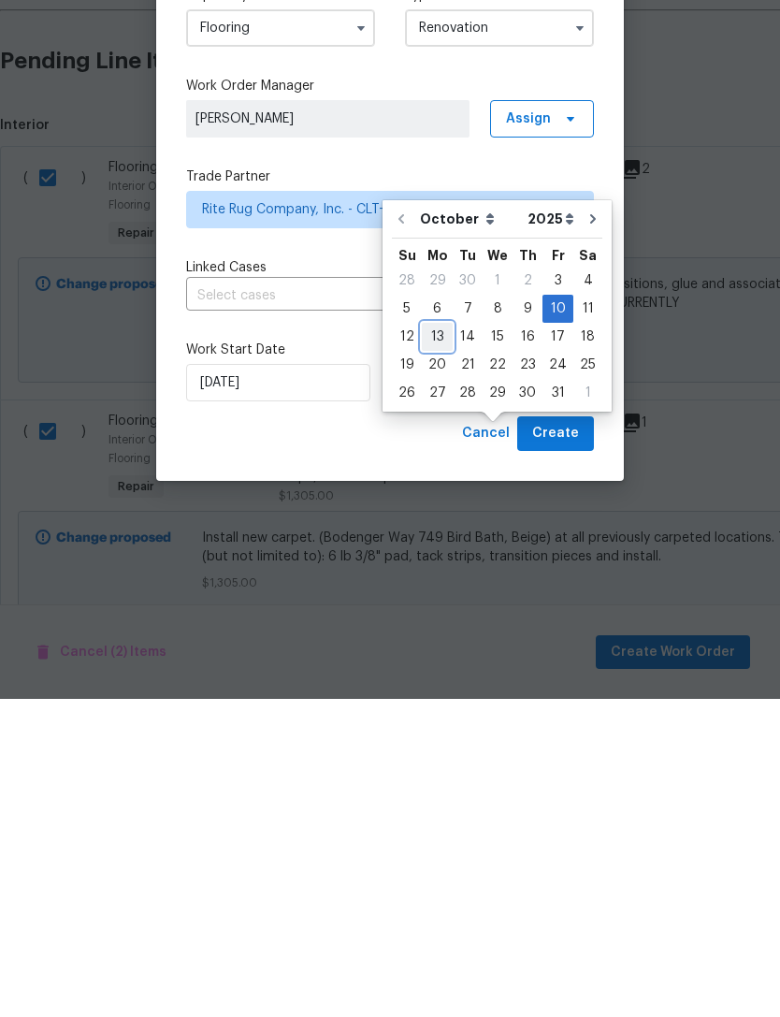
click at [440, 642] on div "13" at bounding box center [437, 655] width 31 height 26
type input "[DATE]"
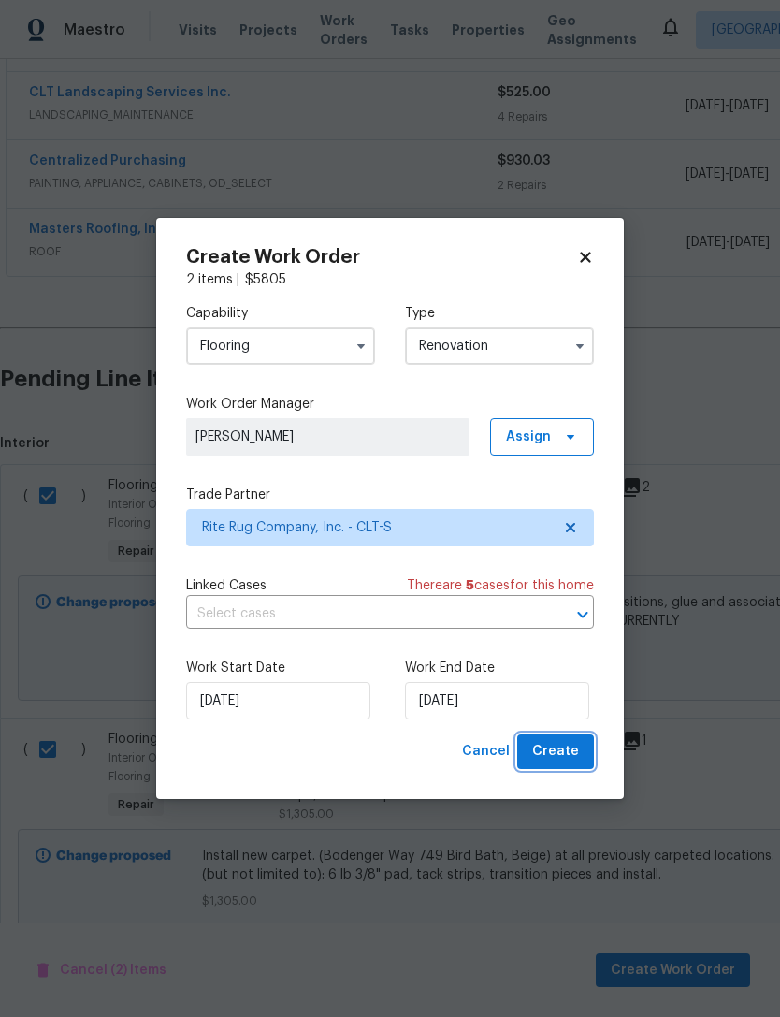
click at [586, 752] on button "Create" at bounding box center [555, 751] width 77 height 35
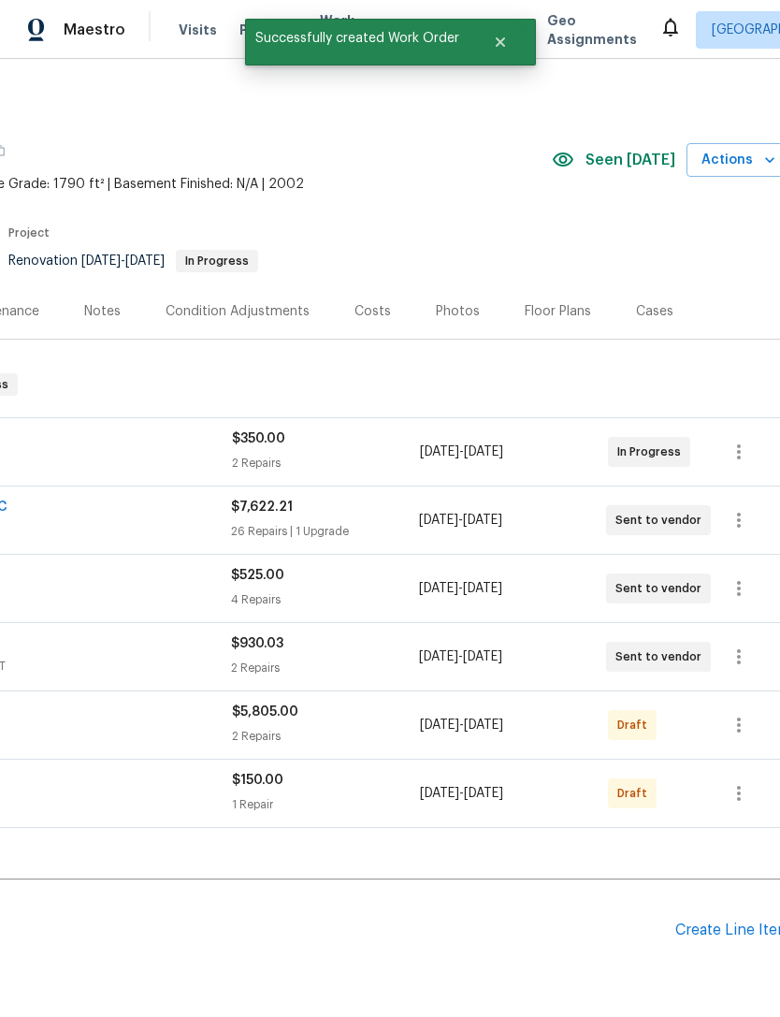
scroll to position [0, 269]
click at [744, 782] on icon "button" at bounding box center [736, 793] width 22 height 22
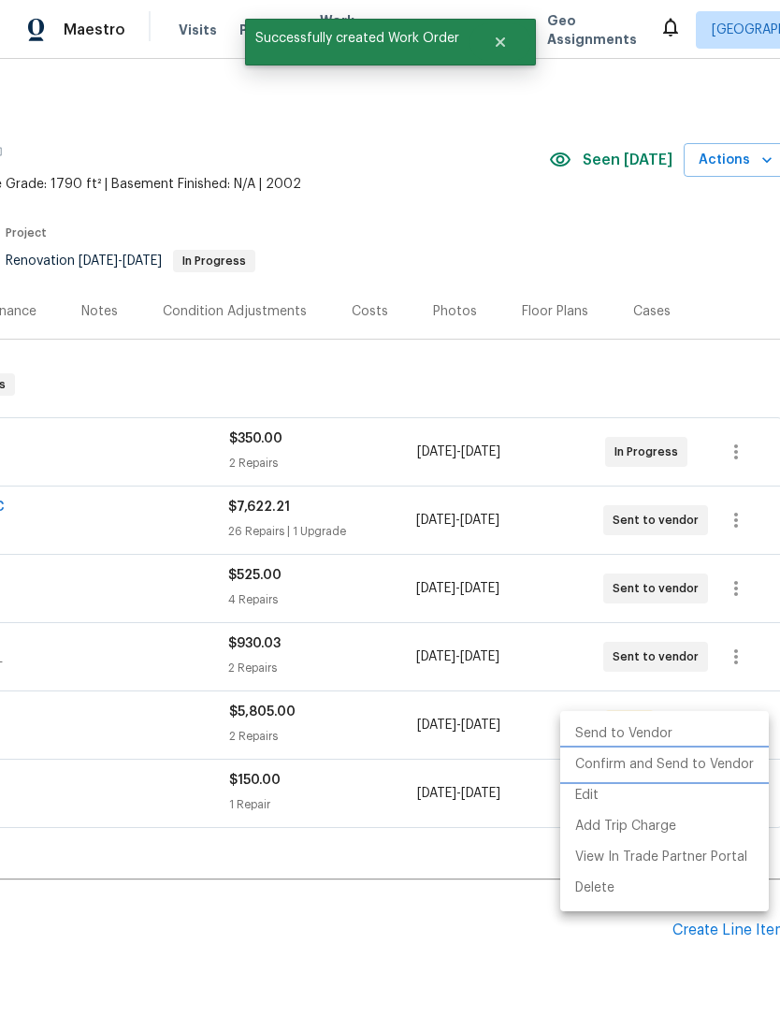
click at [724, 761] on li "Confirm and Send to Vendor" at bounding box center [664, 764] width 209 height 31
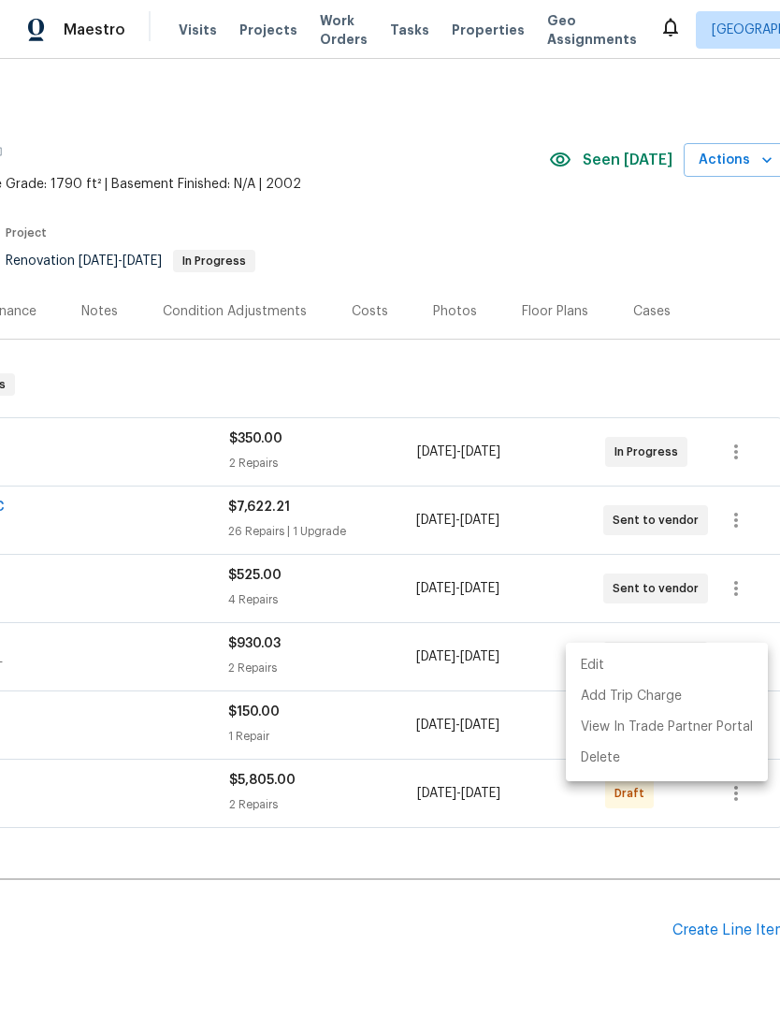
click at [606, 857] on div at bounding box center [390, 508] width 780 height 1017
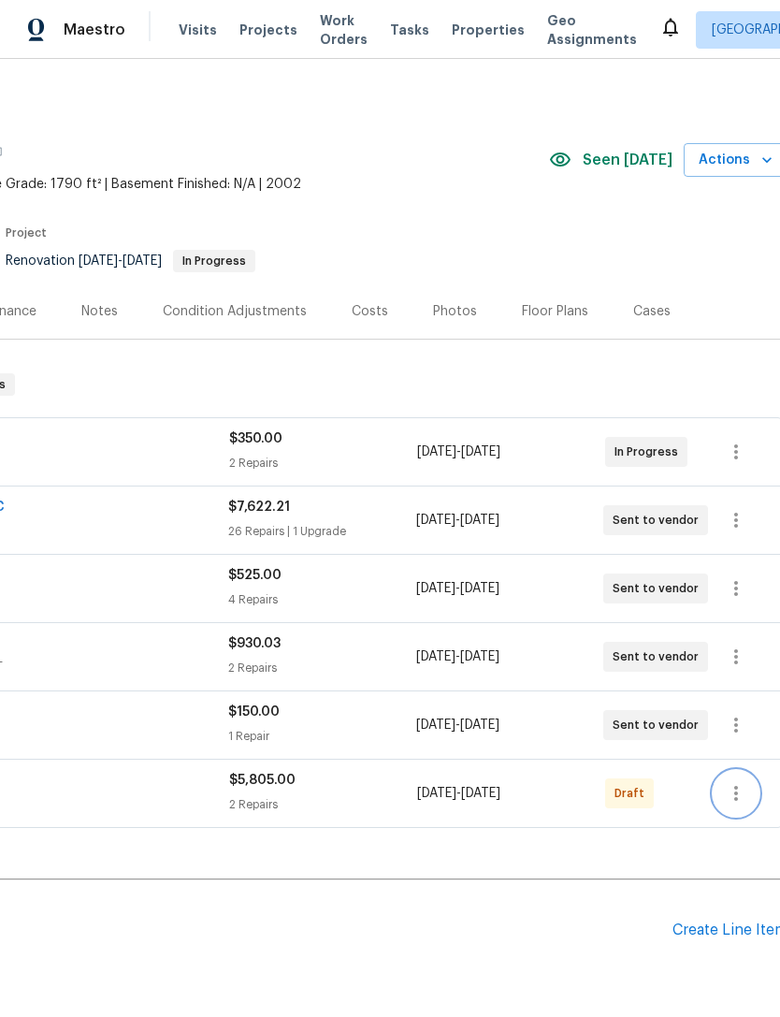
click at [735, 786] on icon "button" at bounding box center [736, 793] width 4 height 15
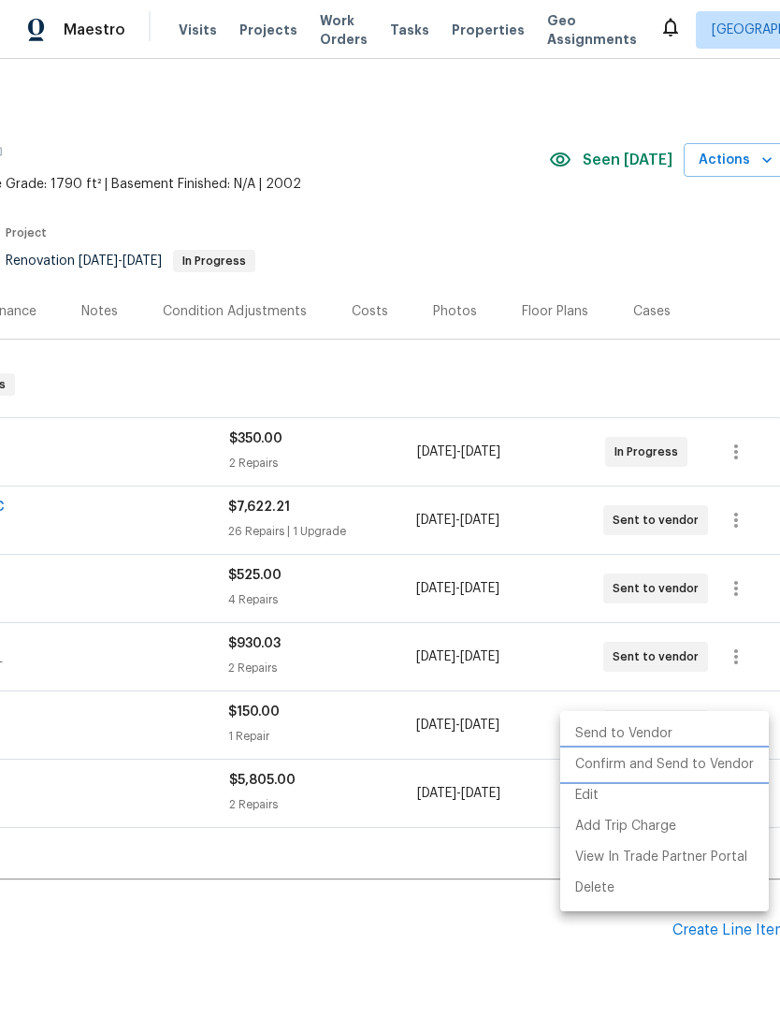
click at [705, 765] on li "Confirm and Send to Vendor" at bounding box center [664, 764] width 209 height 31
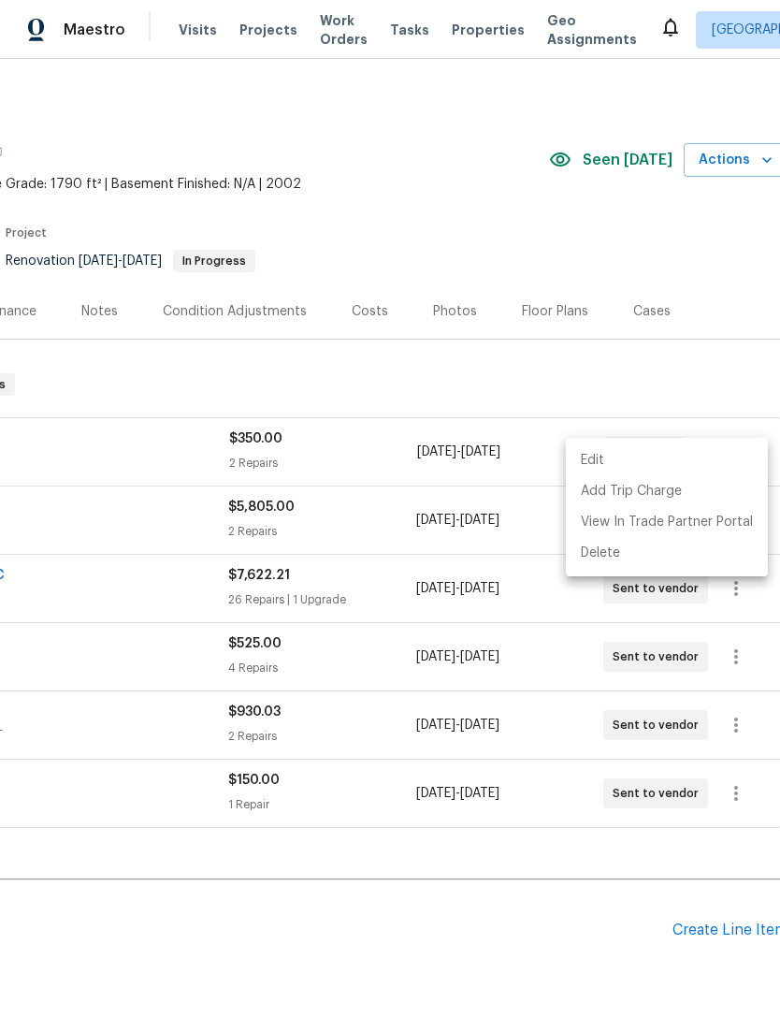
click at [497, 891] on div at bounding box center [390, 508] width 780 height 1017
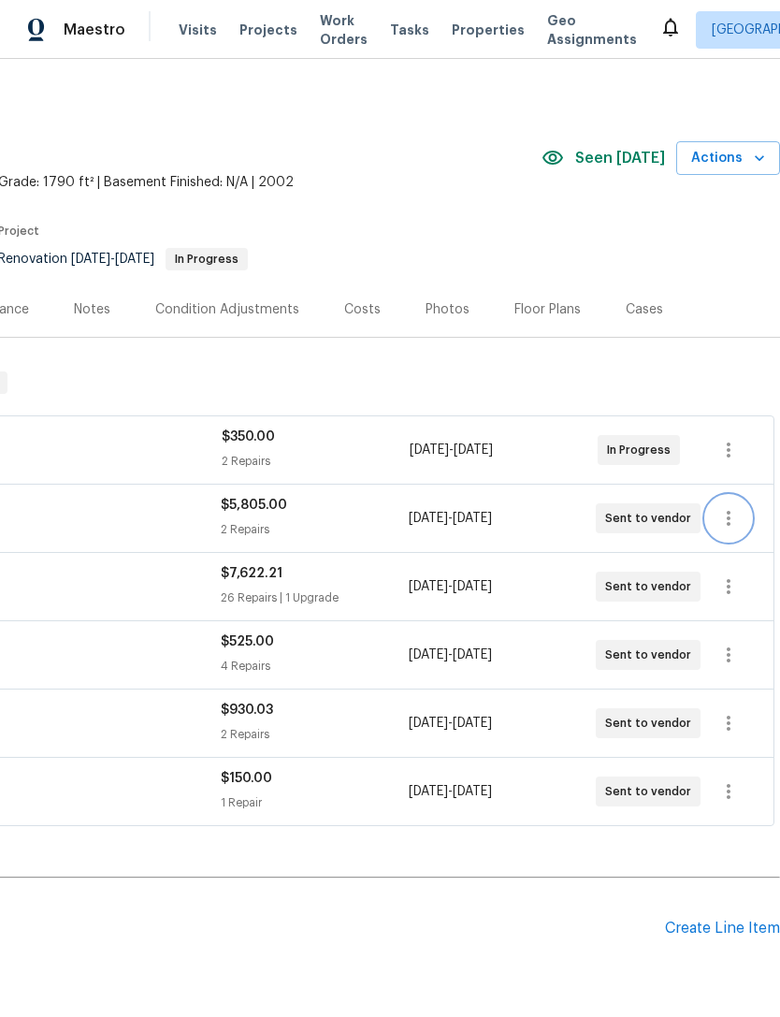
scroll to position [1, 277]
